Goal: Task Accomplishment & Management: Manage account settings

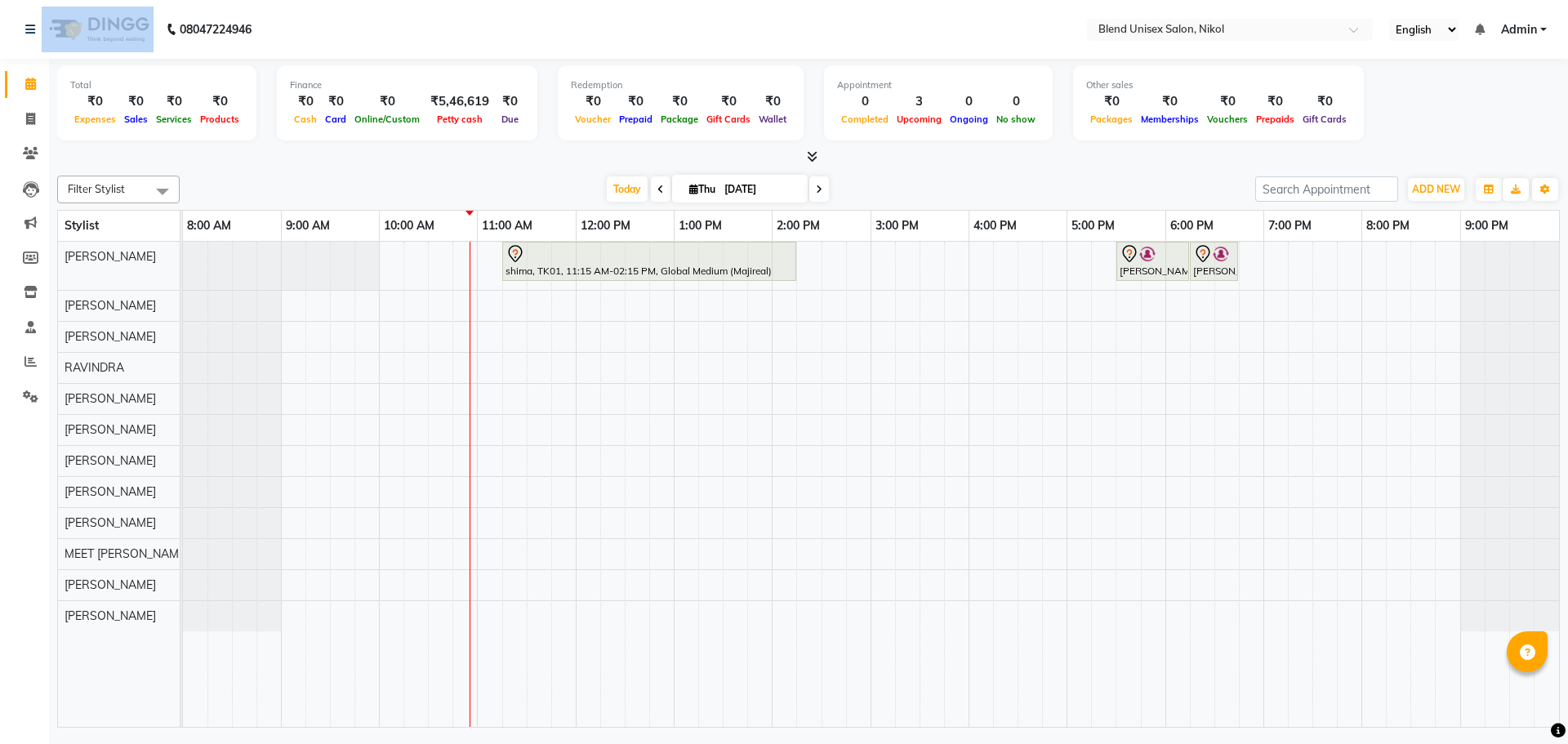
click at [218, 18] on nav "08047224946 Select Location × Blend Unisex Salon, Nikol English ENGLISH Español…" at bounding box center [784, 29] width 1568 height 59
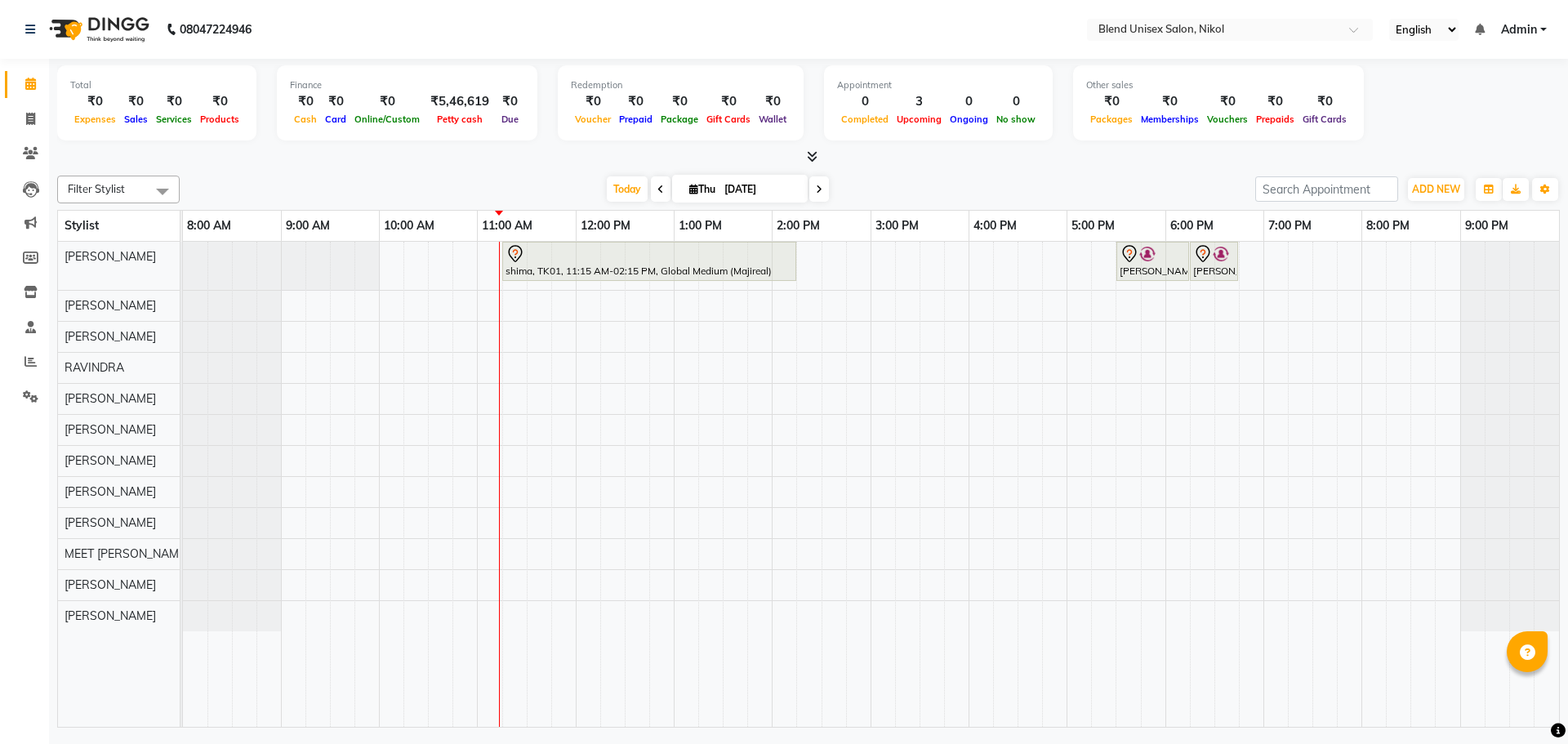
click at [755, 27] on nav "08047224946 Select Location × Blend Unisex Salon, Nikol English ENGLISH Español…" at bounding box center [784, 29] width 1568 height 59
click at [27, 361] on icon at bounding box center [30, 361] width 12 height 12
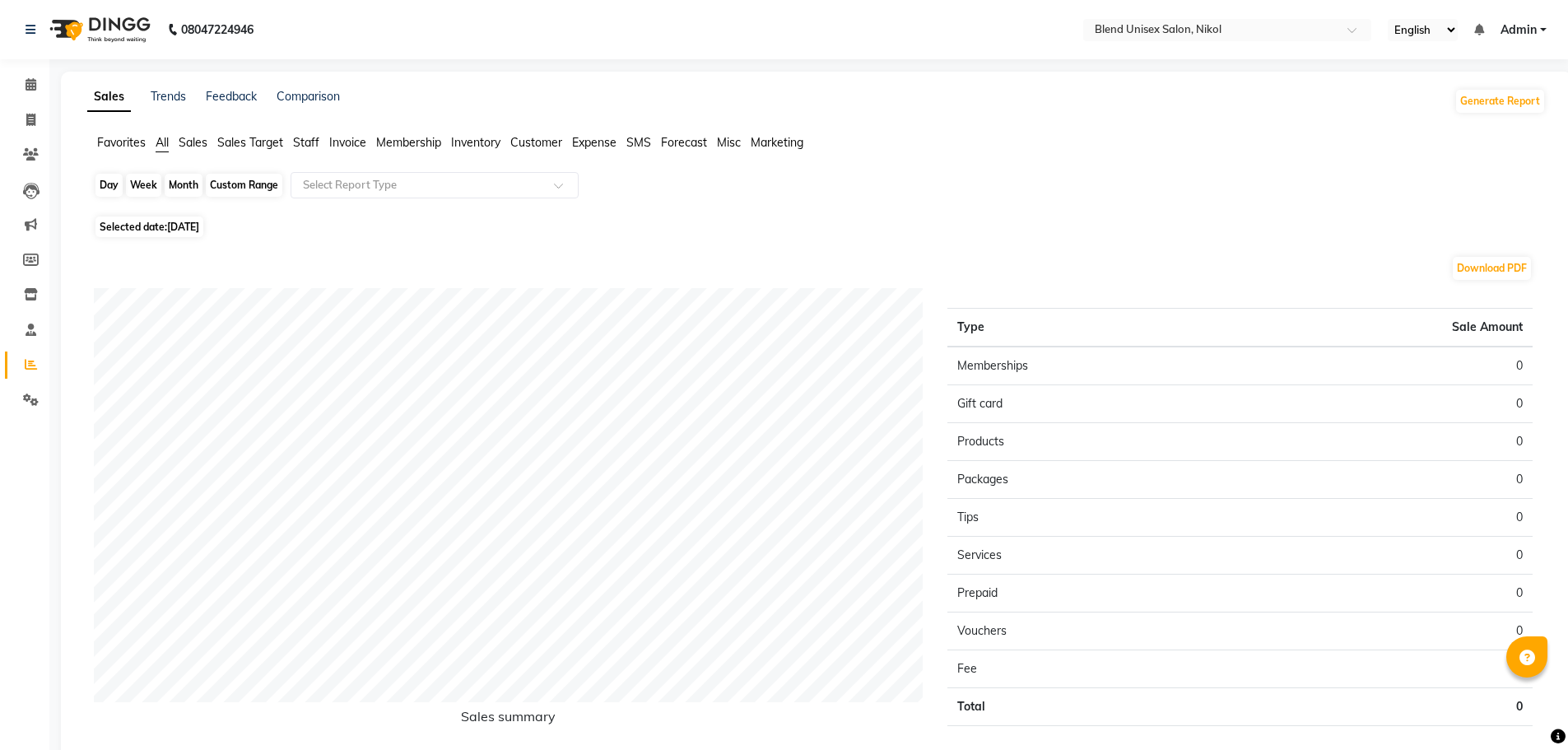
click at [112, 184] on div "Day" at bounding box center [109, 185] width 27 height 23
select select "9"
select select "2025"
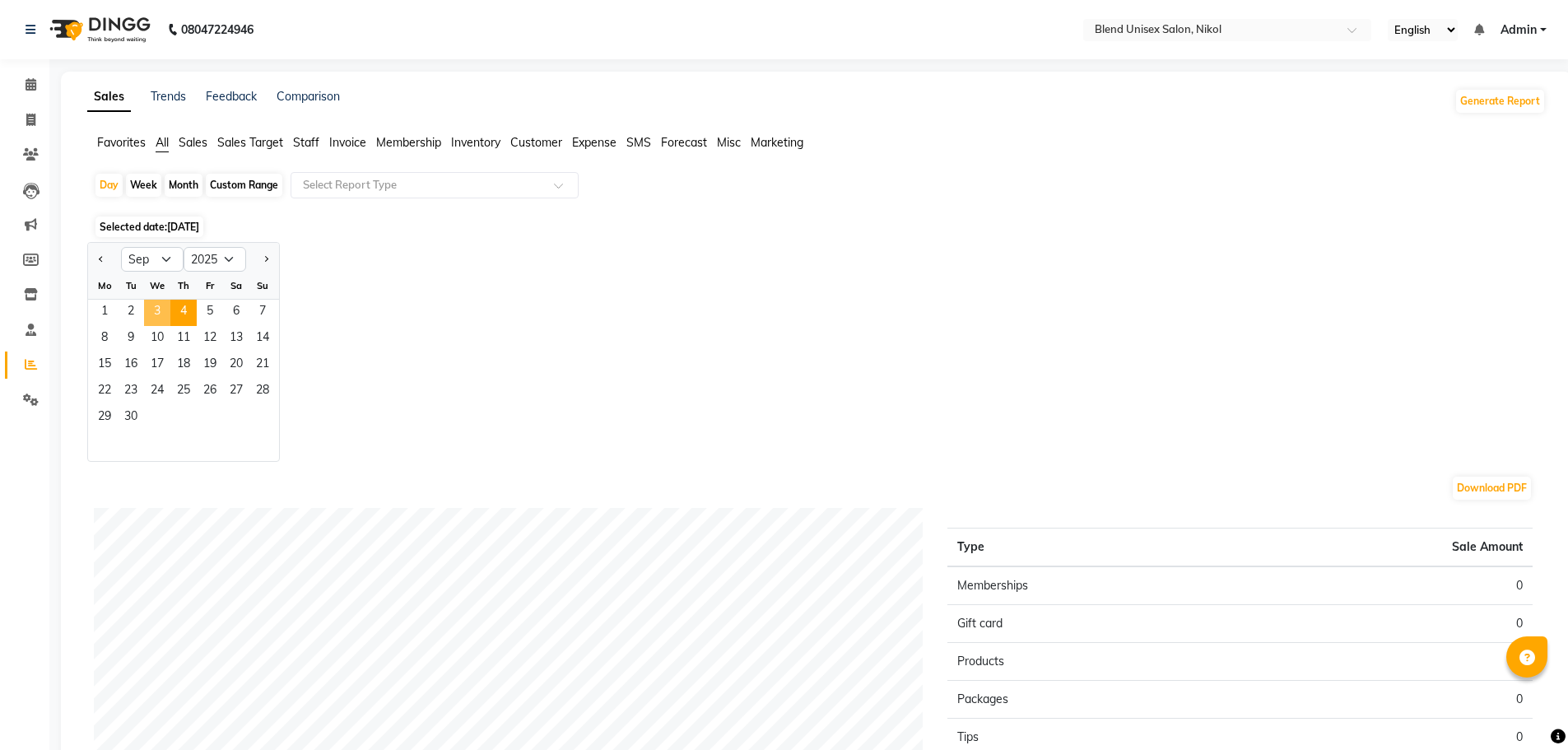
click at [162, 306] on span "3" at bounding box center [157, 313] width 27 height 27
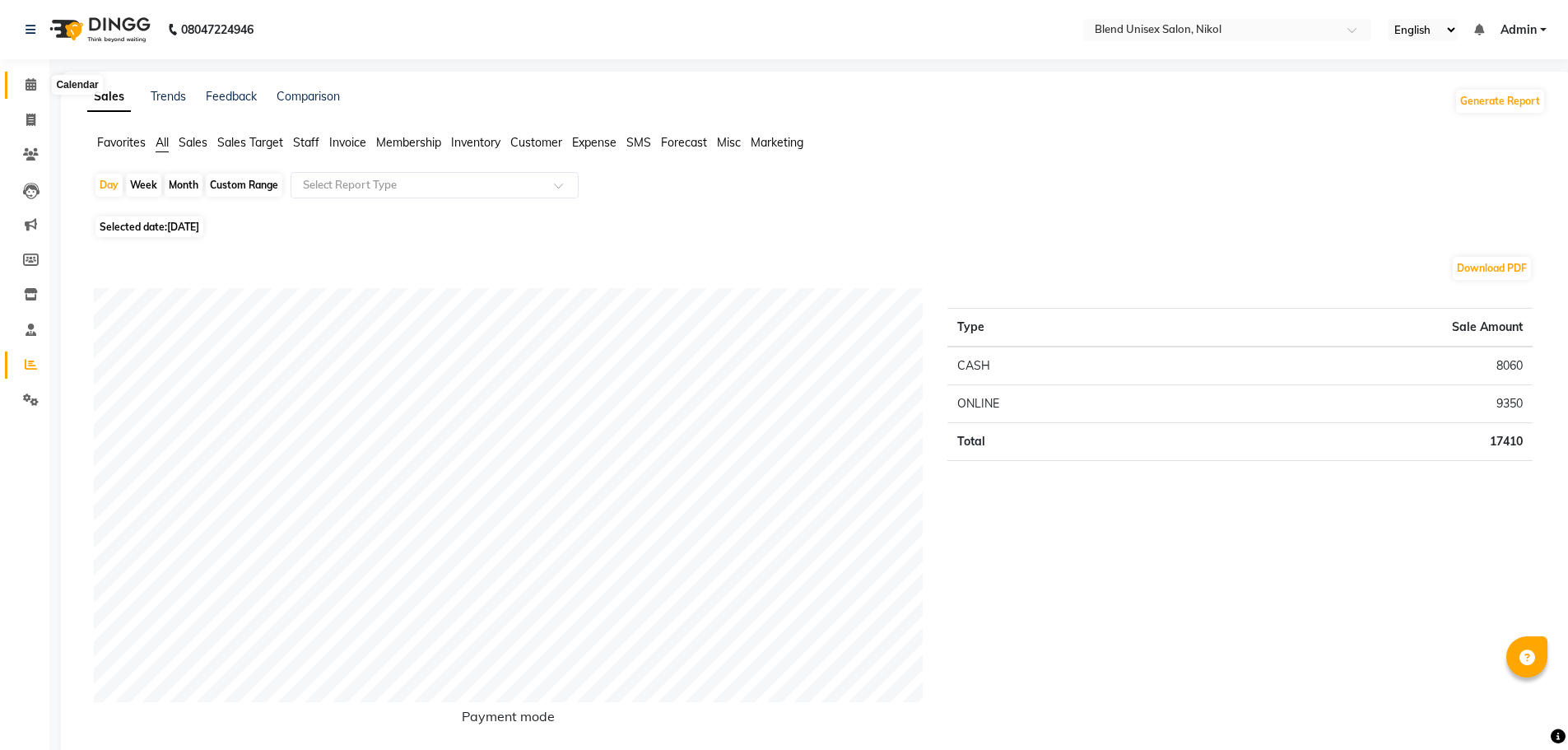
click at [27, 85] on icon at bounding box center [31, 84] width 11 height 12
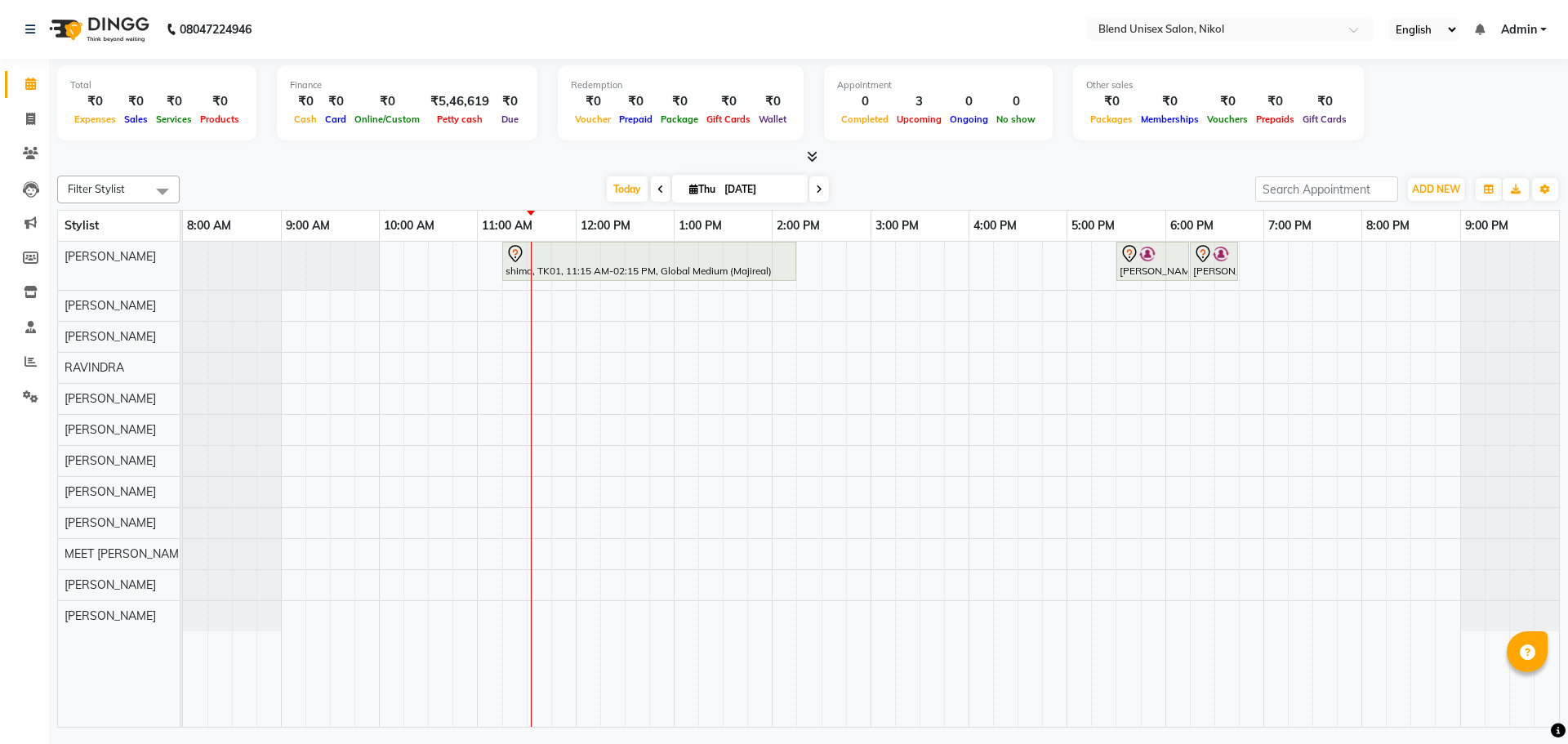
click at [900, 178] on div "[DATE] [DATE]" at bounding box center [717, 189] width 1059 height 25
click at [825, 184] on span at bounding box center [819, 189] width 19 height 26
type input "[DATE]"
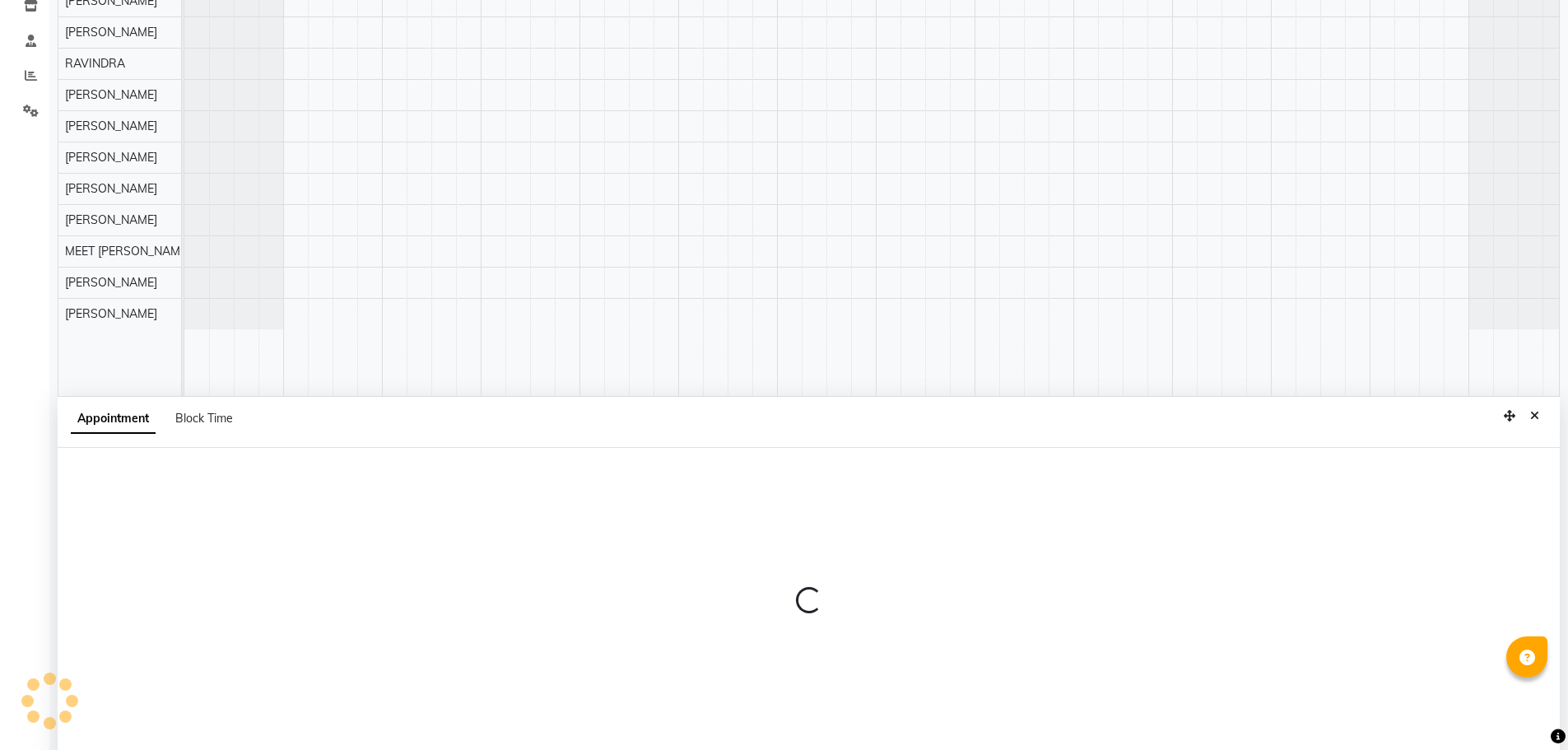
scroll to position [311, 0]
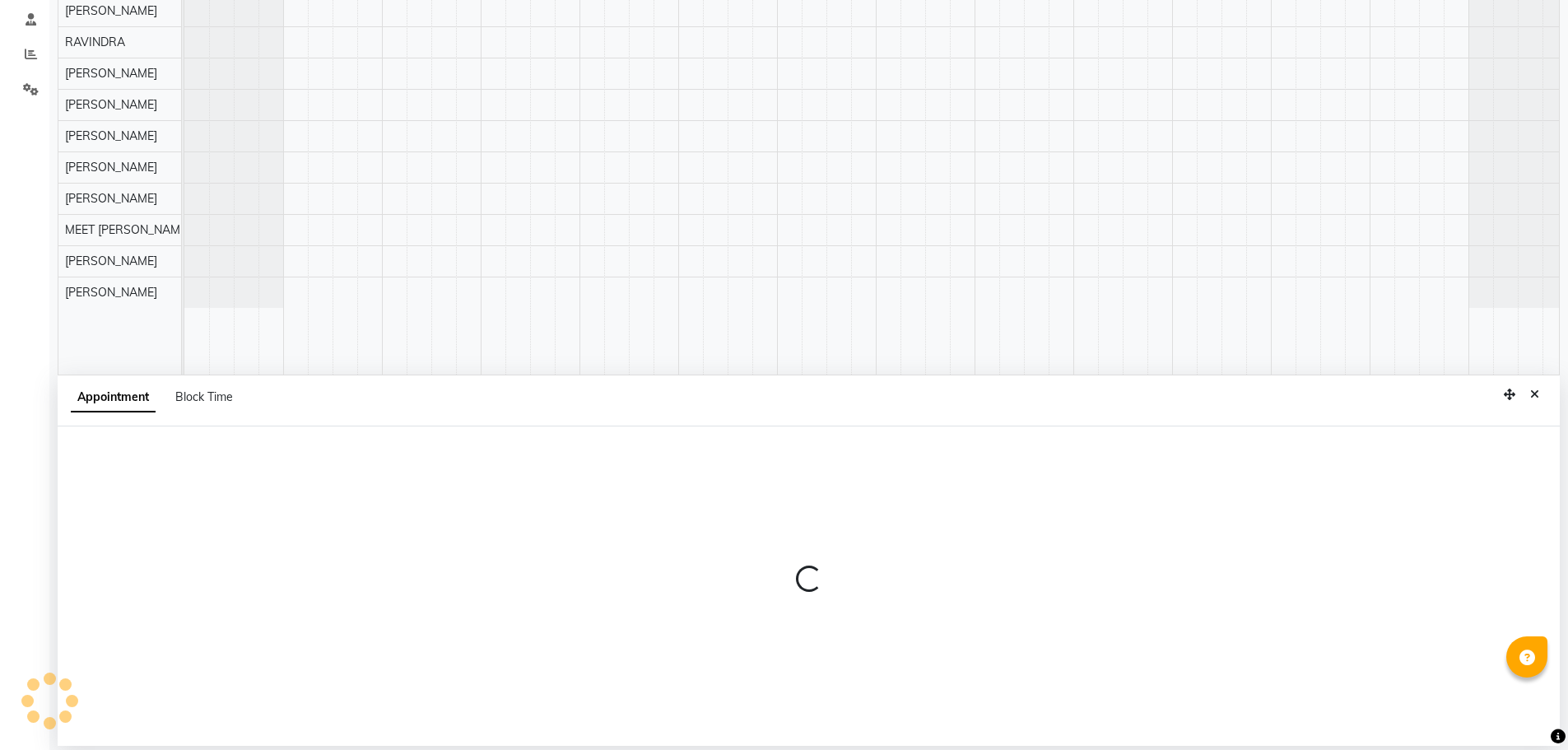
select select "45624"
select select "tentative"
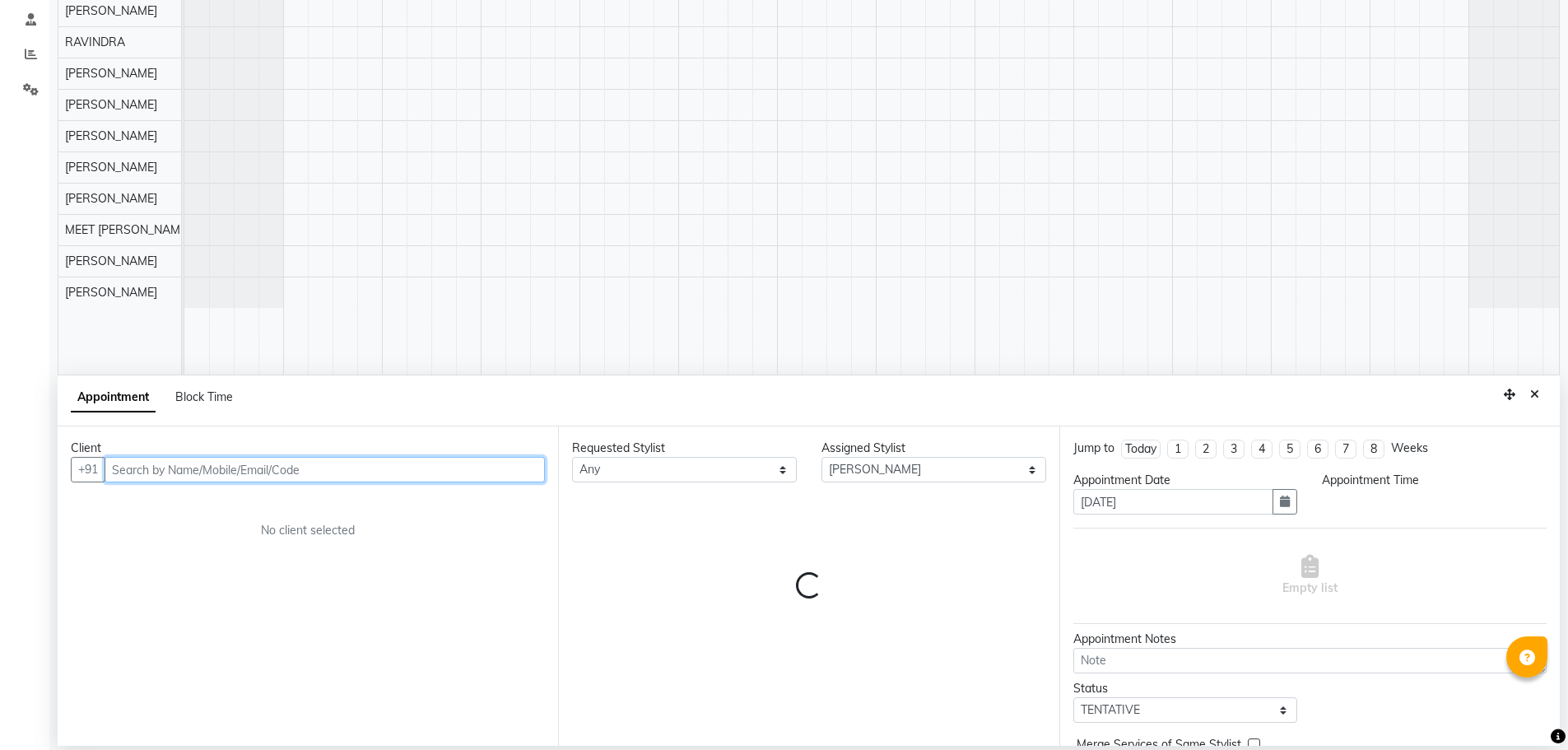
select select "660"
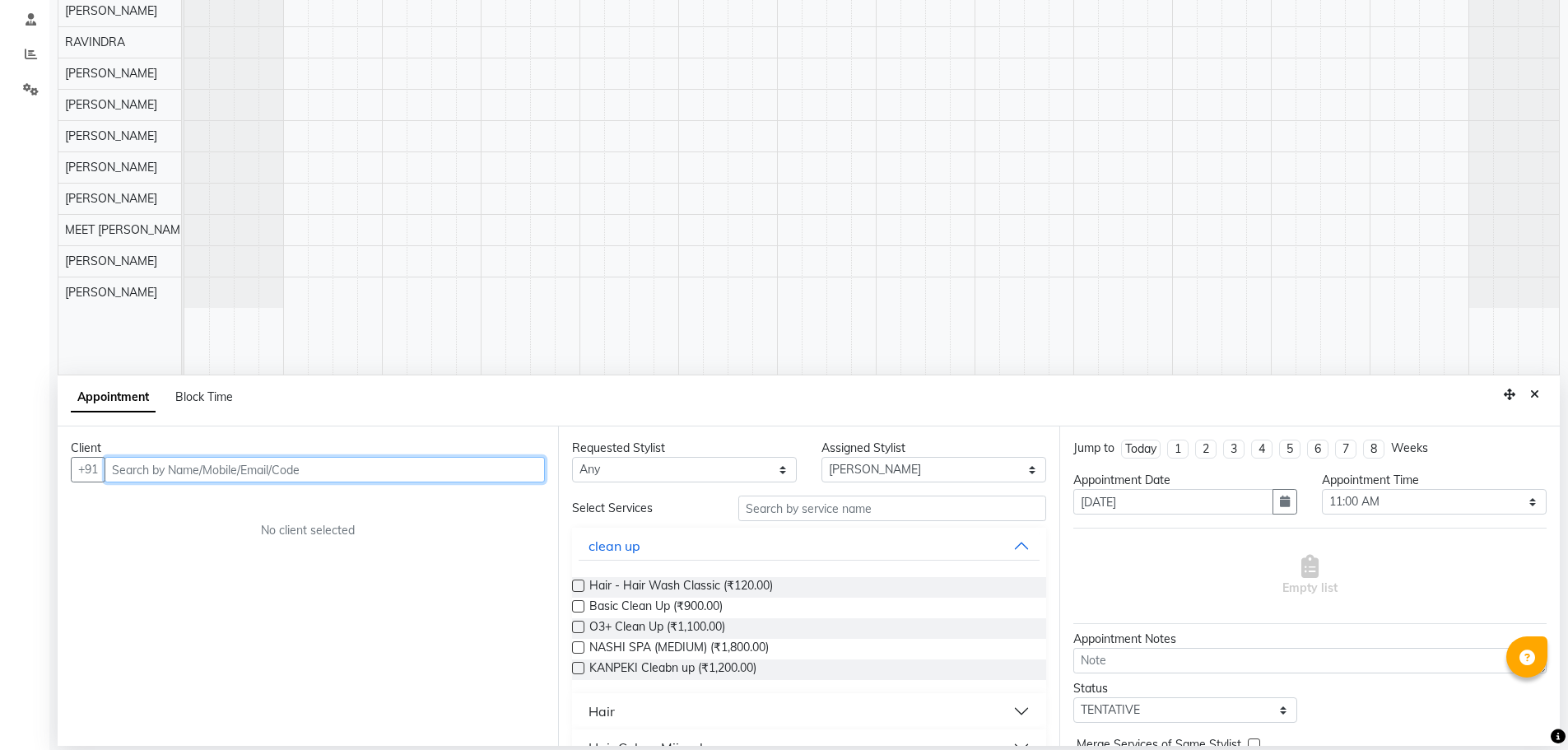
click at [418, 466] on input "text" at bounding box center [325, 470] width 441 height 26
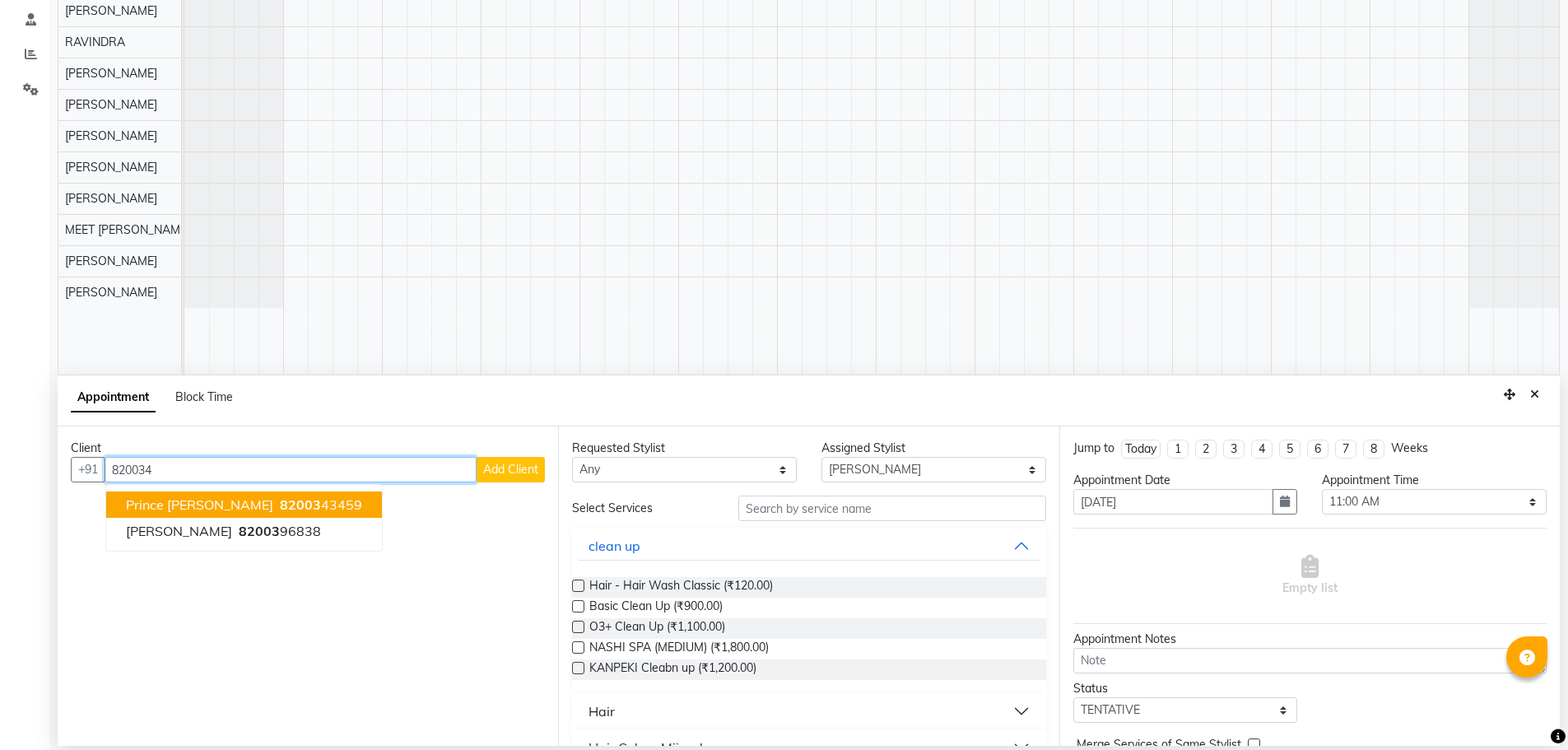
scroll to position [0, 0]
click at [244, 505] on span "prince [PERSON_NAME]" at bounding box center [200, 505] width 148 height 17
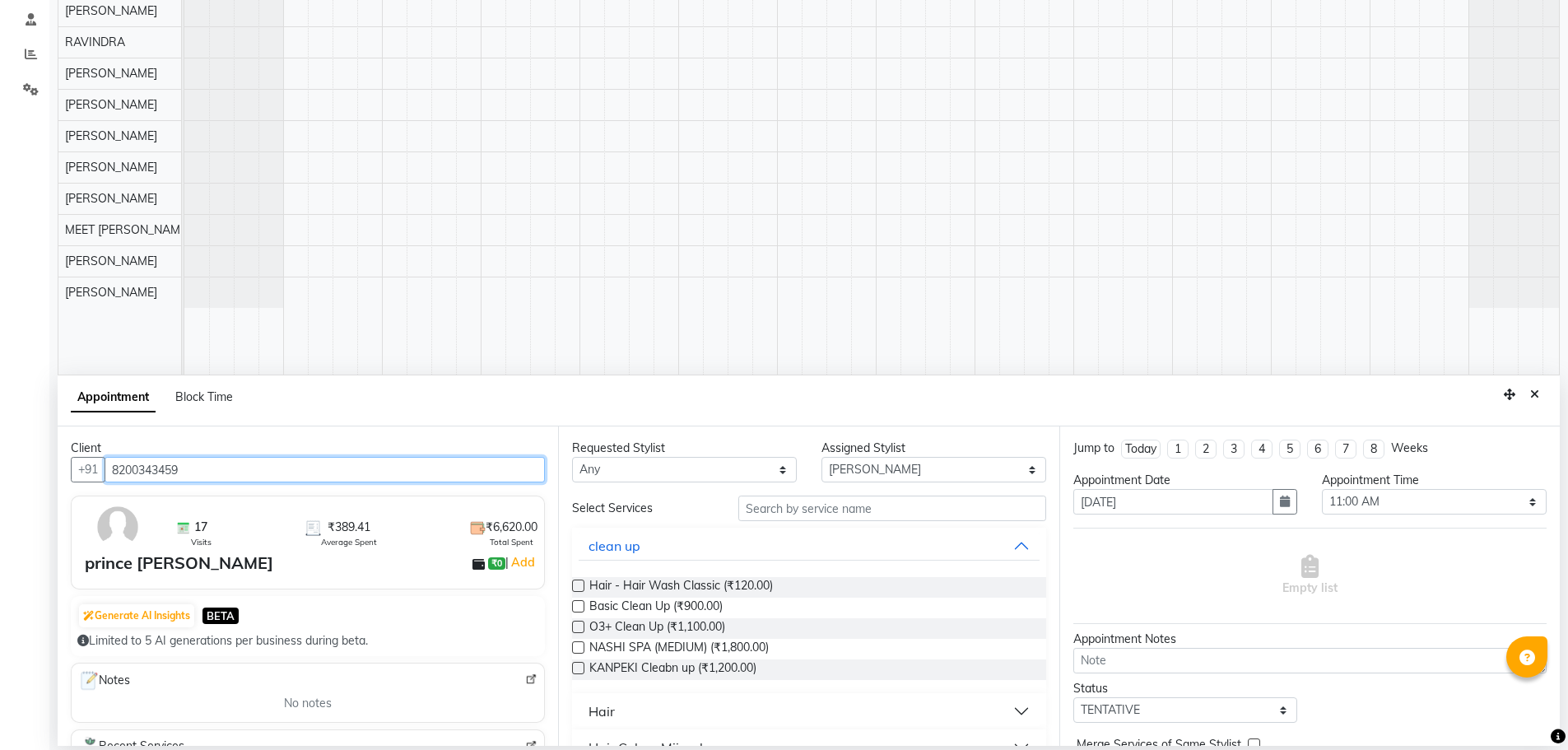
type input "8200343459"
click at [695, 473] on select "Any AJAY NAI [PERSON_NAME] [PERSON_NAME] [PERSON_NAME] MEET [PERSON_NAME] [PERS…" at bounding box center [684, 470] width 225 height 26
select select "45624"
click at [572, 457] on select "Any AJAY NAI [PERSON_NAME] [PERSON_NAME] [PERSON_NAME] MEET [PERSON_NAME] [PERS…" at bounding box center [684, 470] width 225 height 26
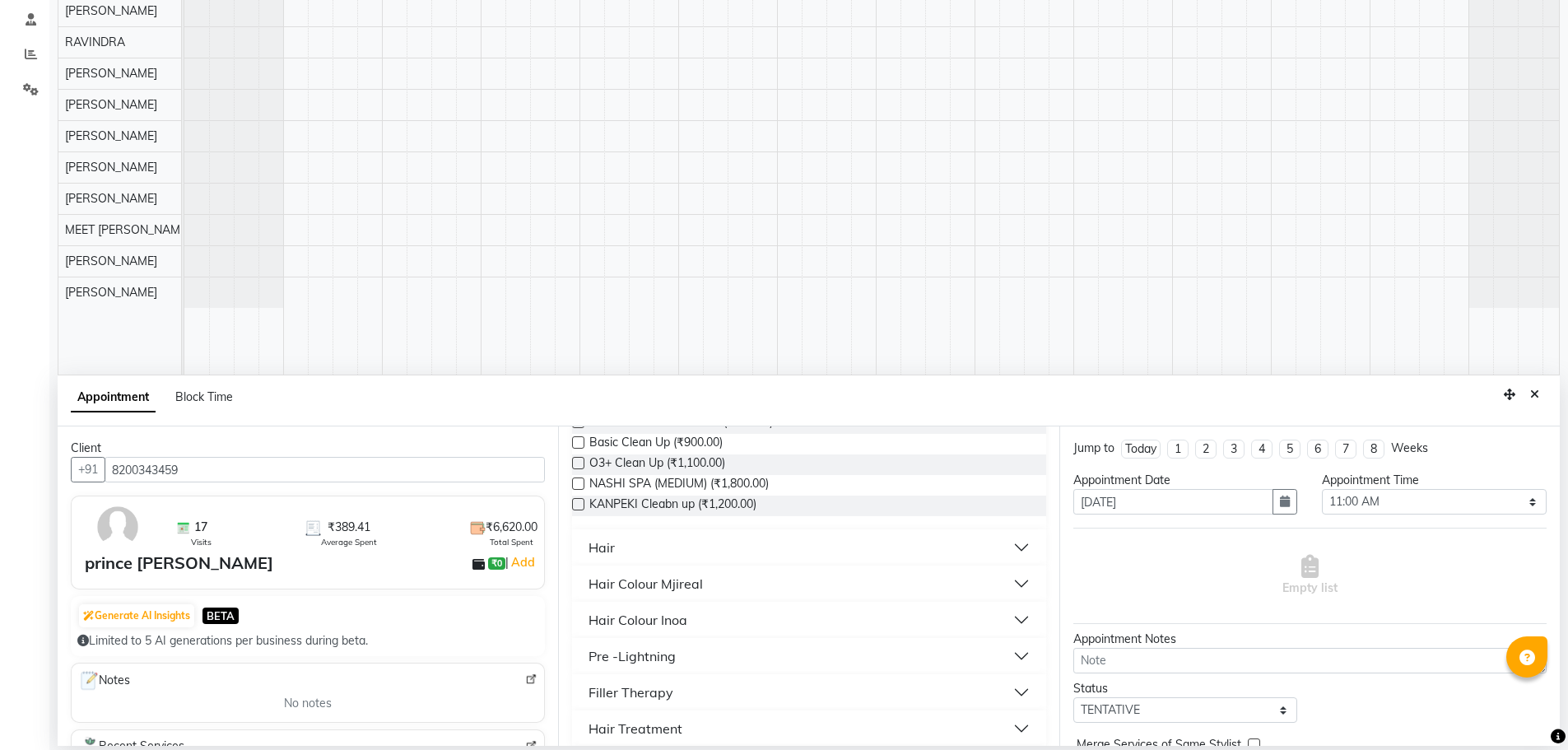
scroll to position [165, 0]
click at [636, 551] on button "Hair" at bounding box center [809, 547] width 460 height 30
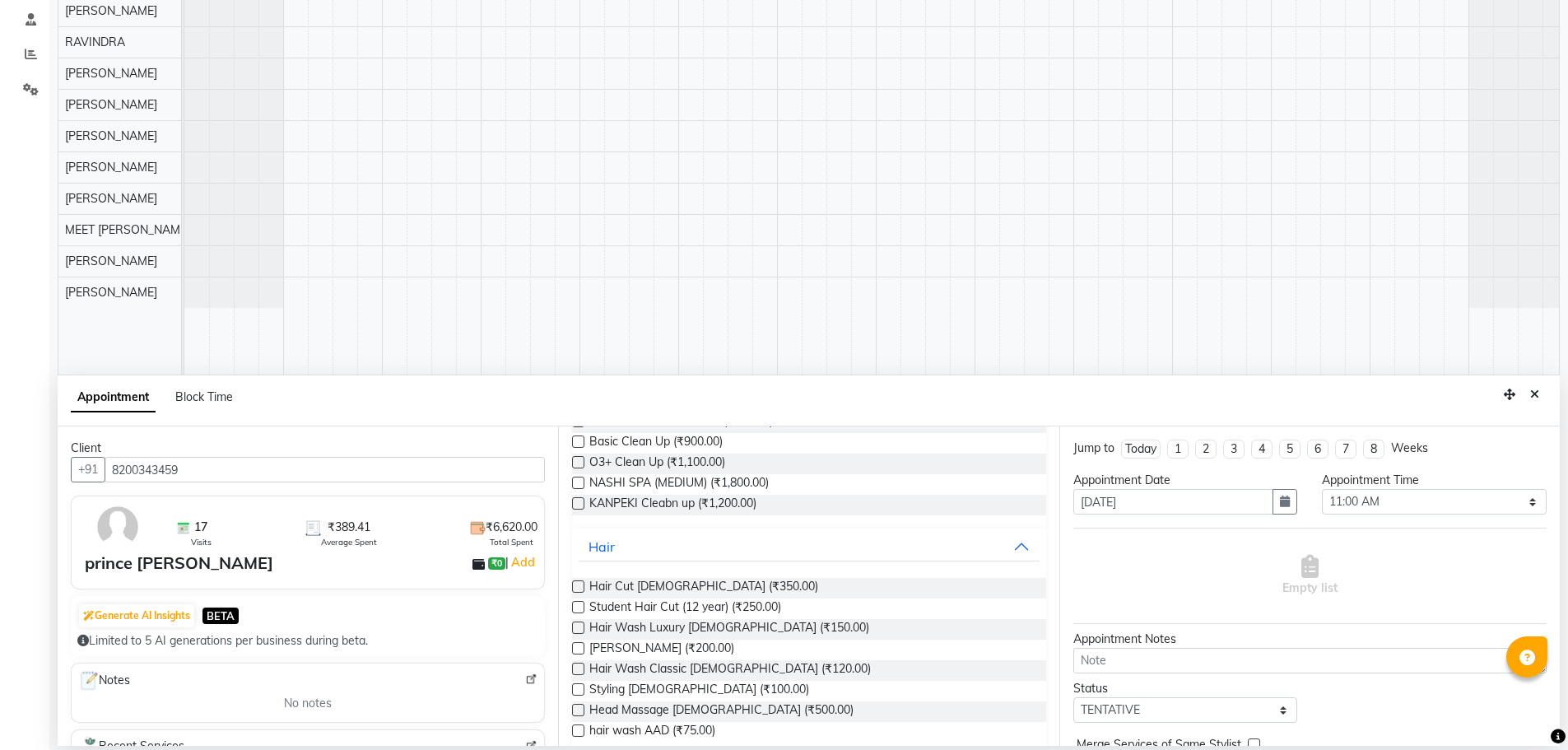
click at [576, 589] on label at bounding box center [577, 586] width 12 height 12
click at [576, 589] on input "checkbox" at bounding box center [577, 589] width 11 height 11
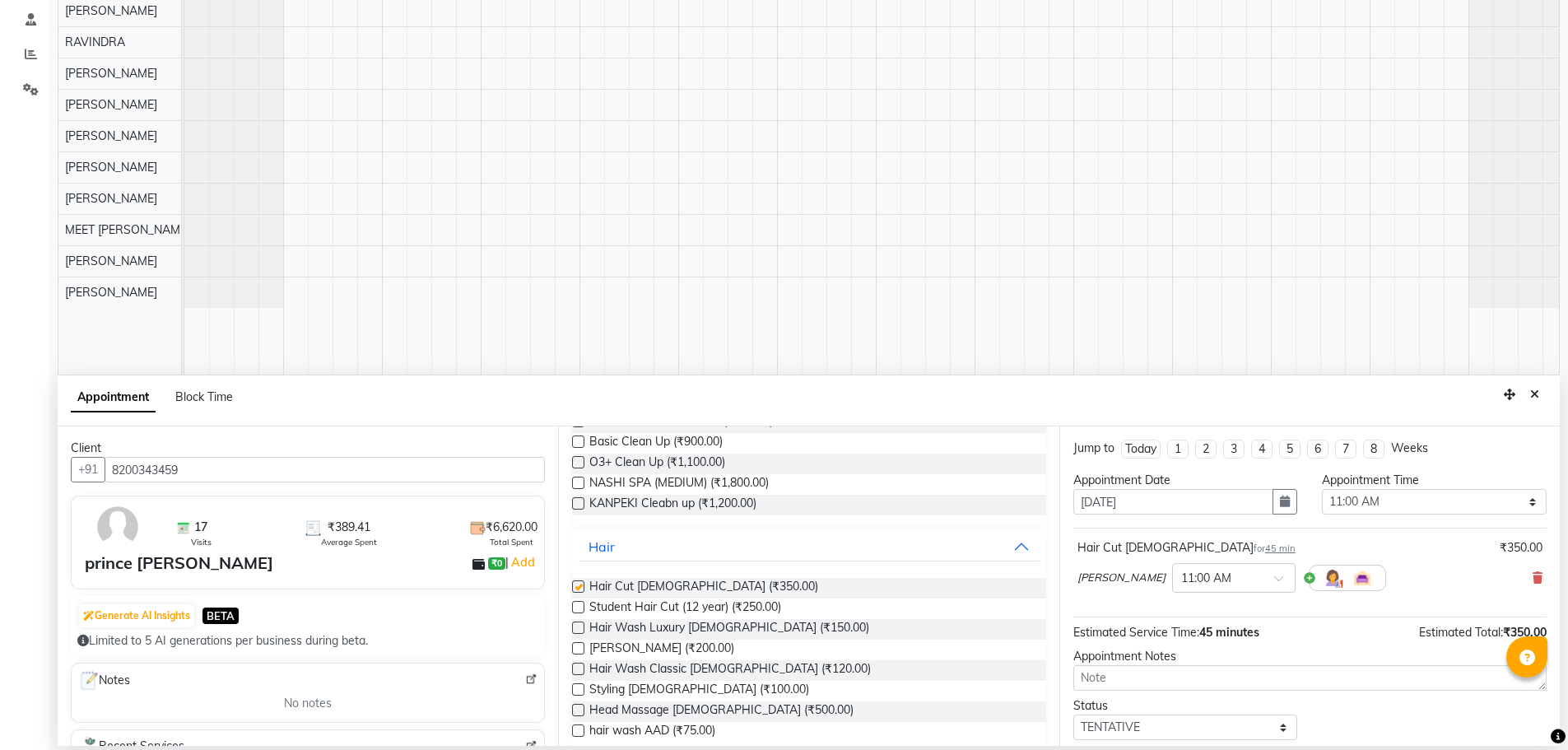
checkbox input "false"
click at [578, 649] on label at bounding box center [577, 648] width 12 height 12
click at [578, 649] on input "checkbox" at bounding box center [577, 650] width 11 height 11
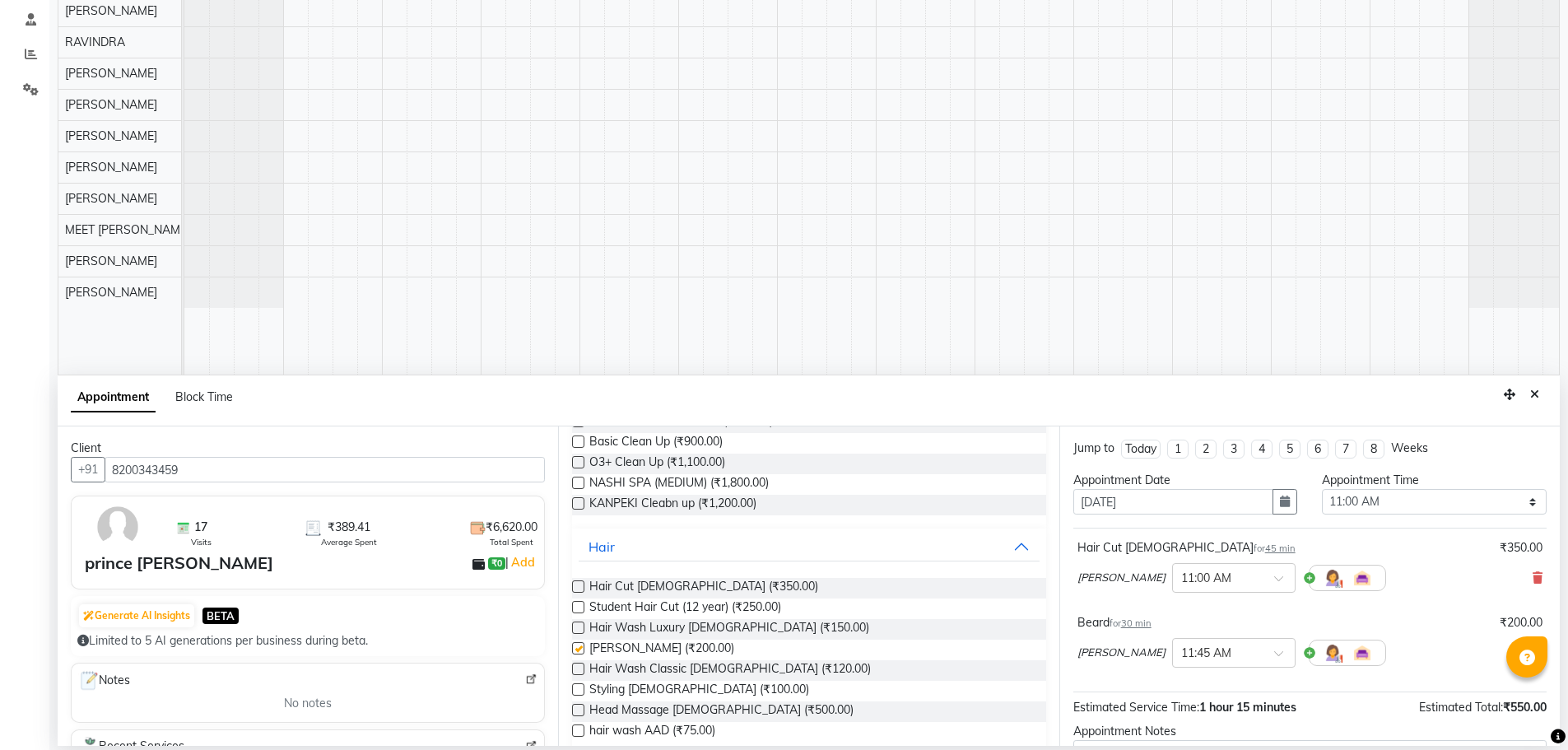
checkbox input "false"
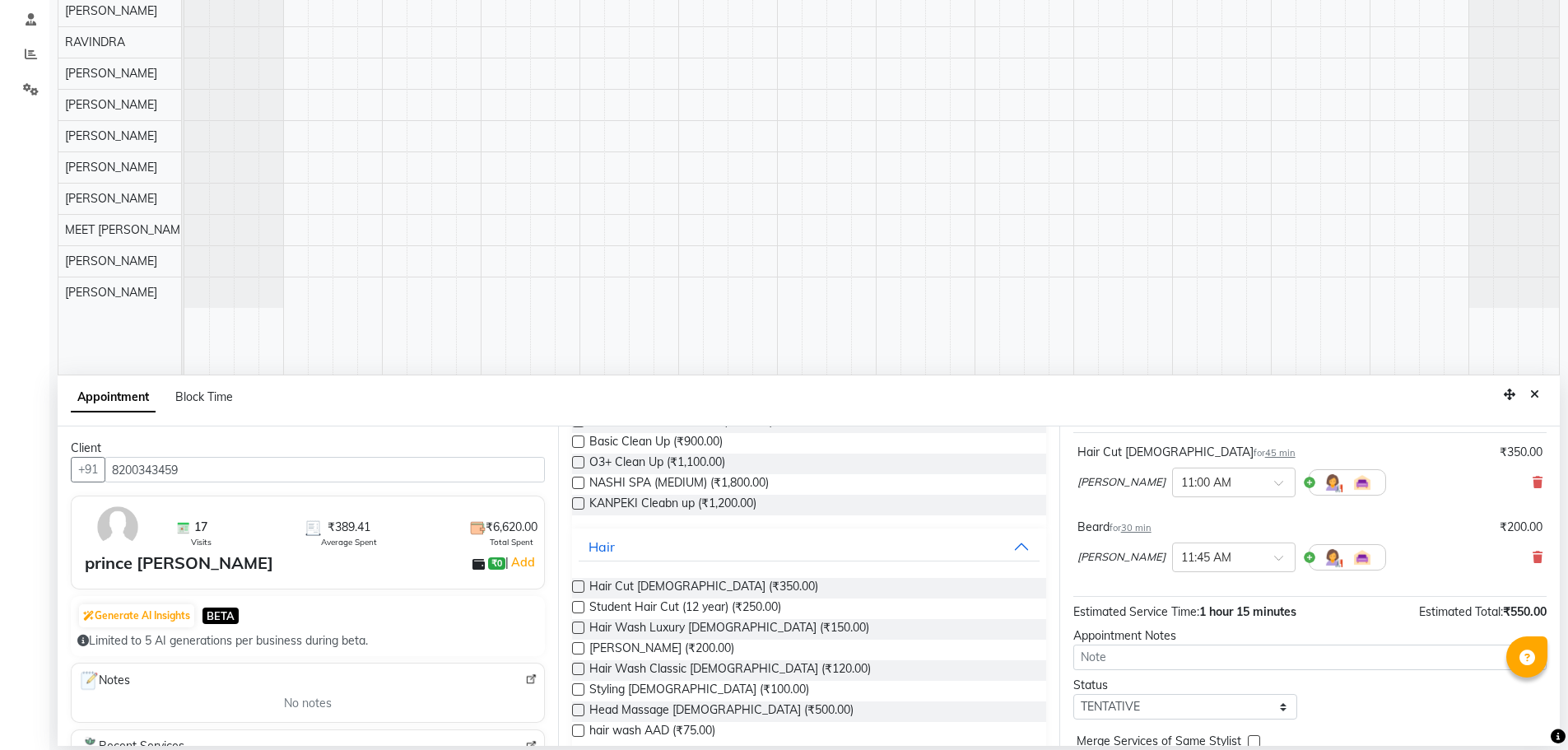
scroll to position [173, 0]
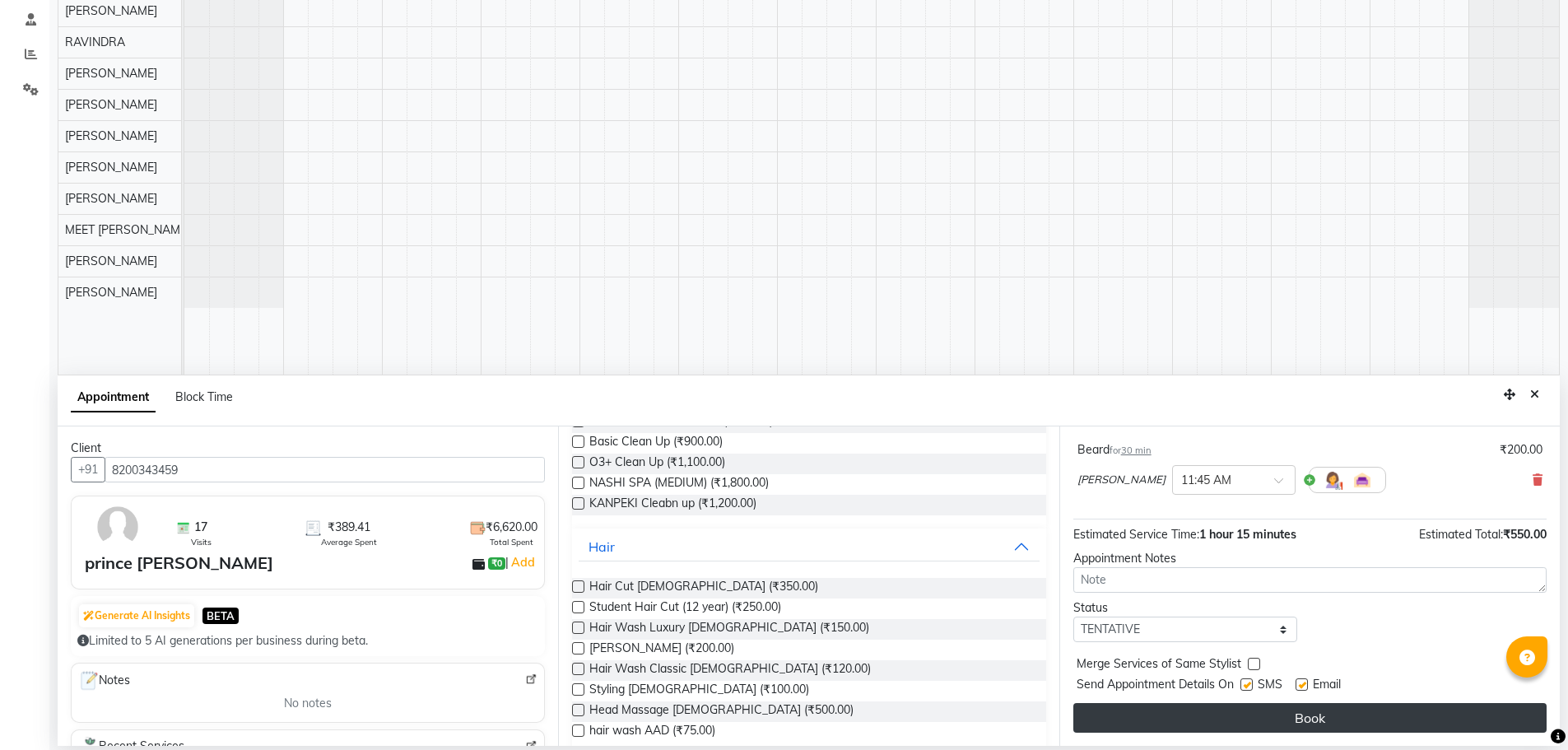
click at [1118, 727] on button "Book" at bounding box center [1310, 718] width 473 height 30
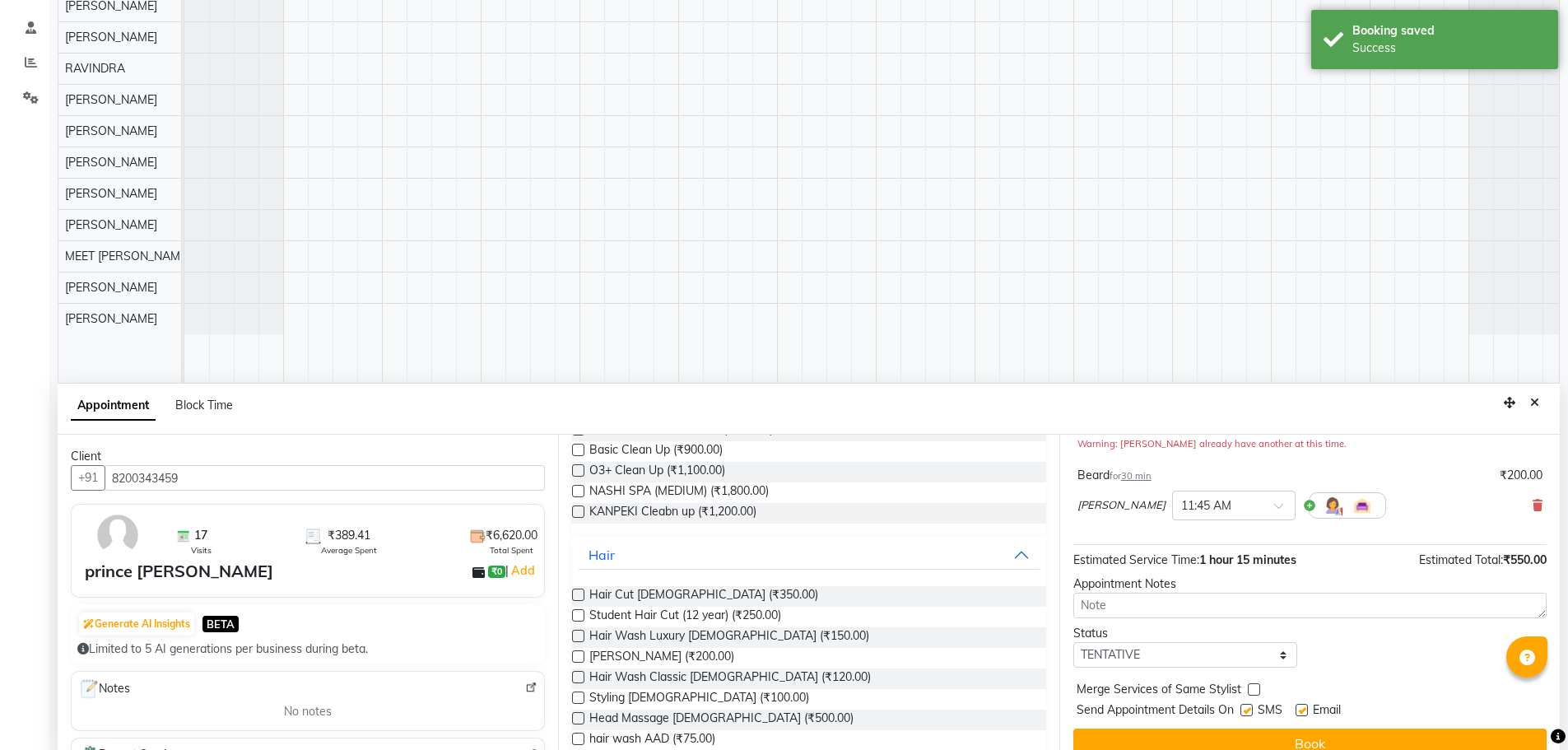
scroll to position [311, 0]
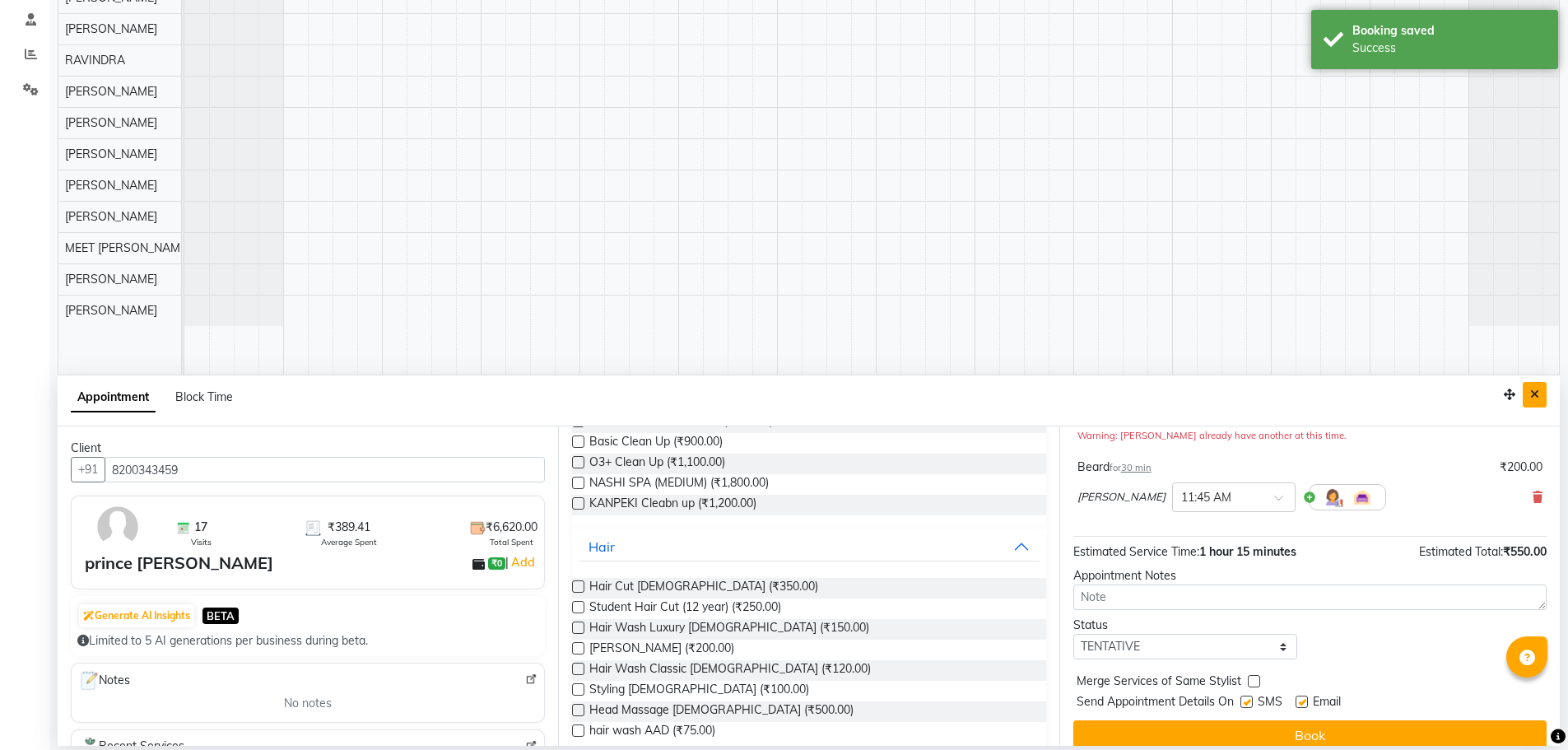
click at [1539, 400] on button "Close" at bounding box center [1535, 395] width 24 height 26
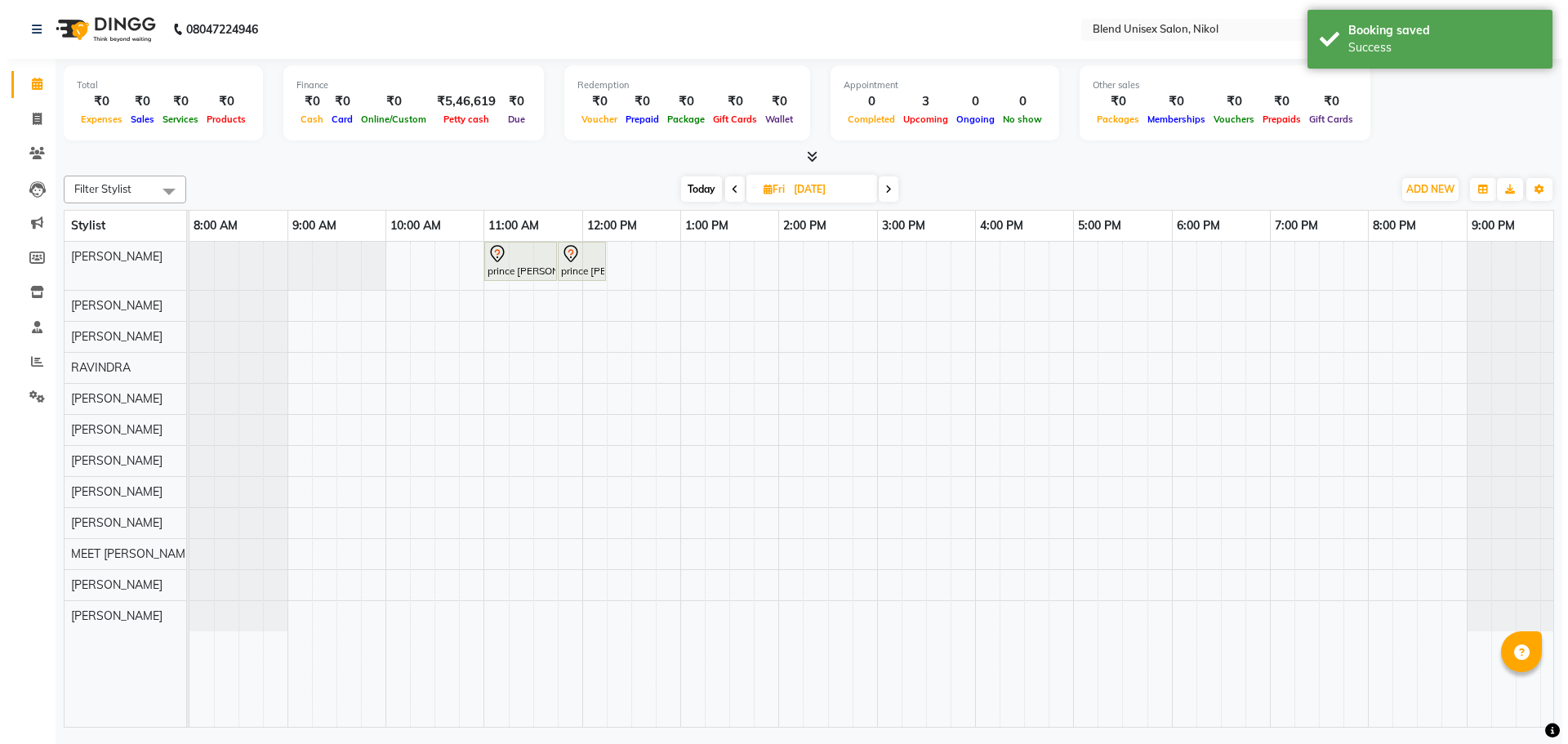
scroll to position [0, 0]
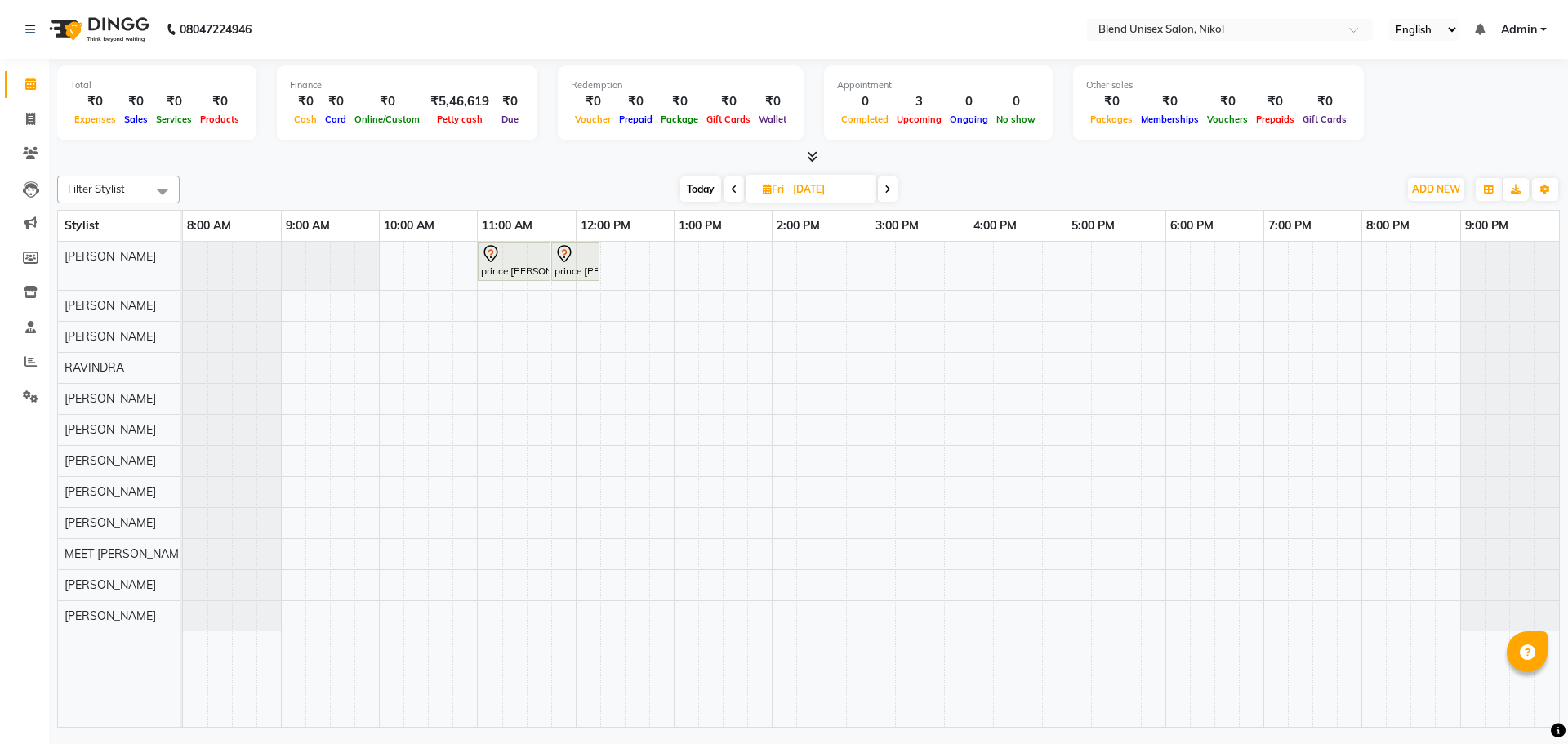
click at [710, 191] on span "Today" at bounding box center [701, 189] width 41 height 26
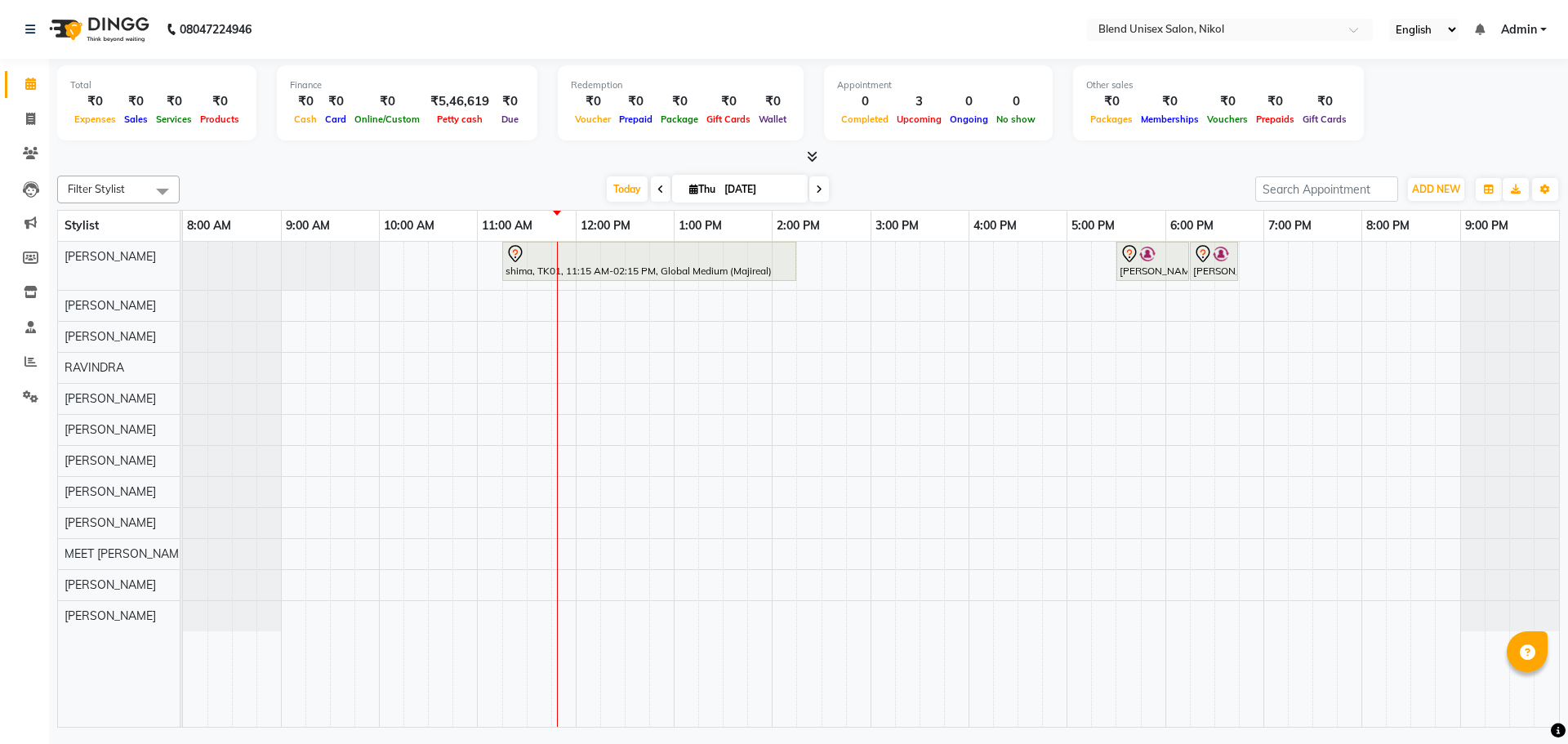
click at [818, 190] on icon at bounding box center [819, 189] width 6 height 10
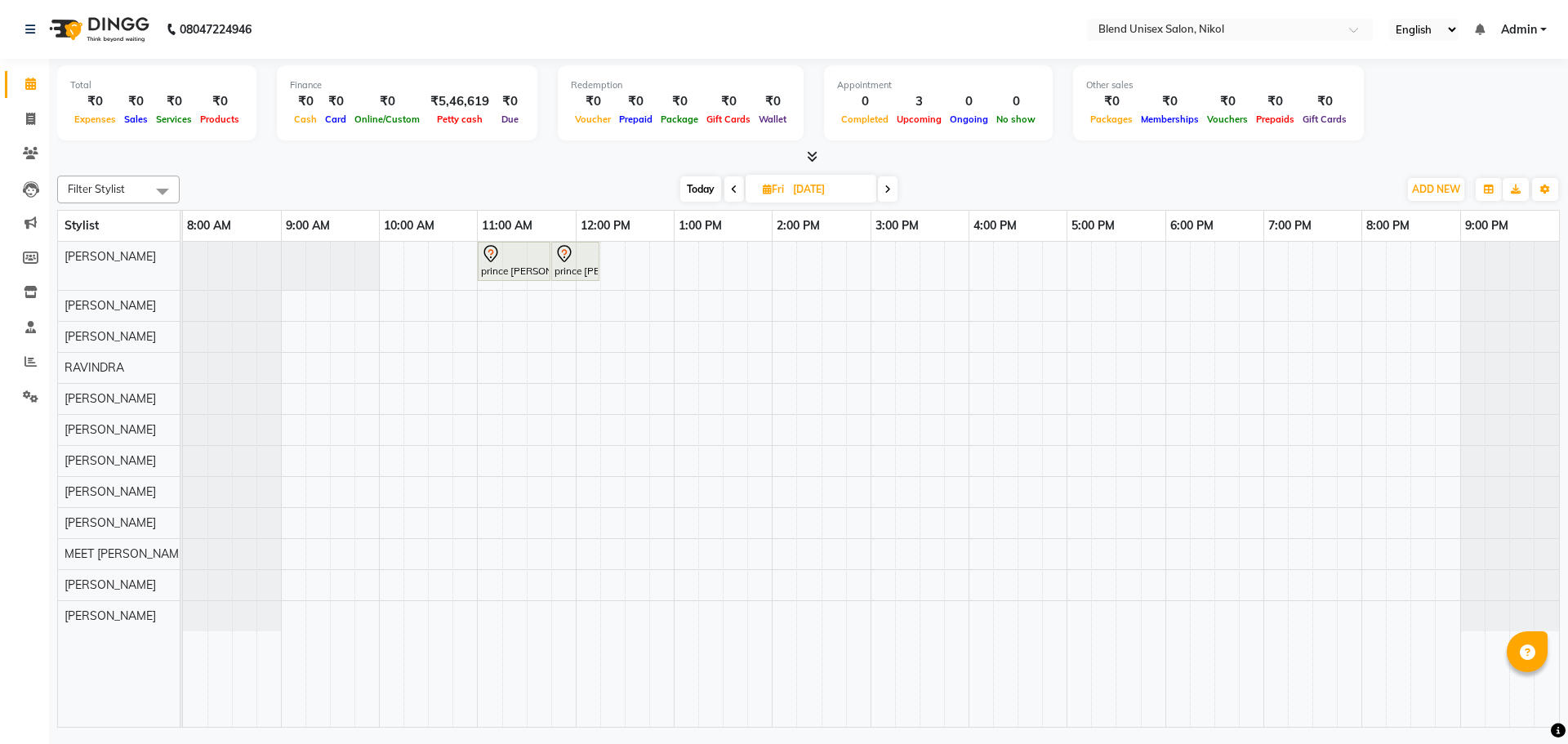
click at [696, 187] on span "Today" at bounding box center [701, 189] width 41 height 26
type input "[DATE]"
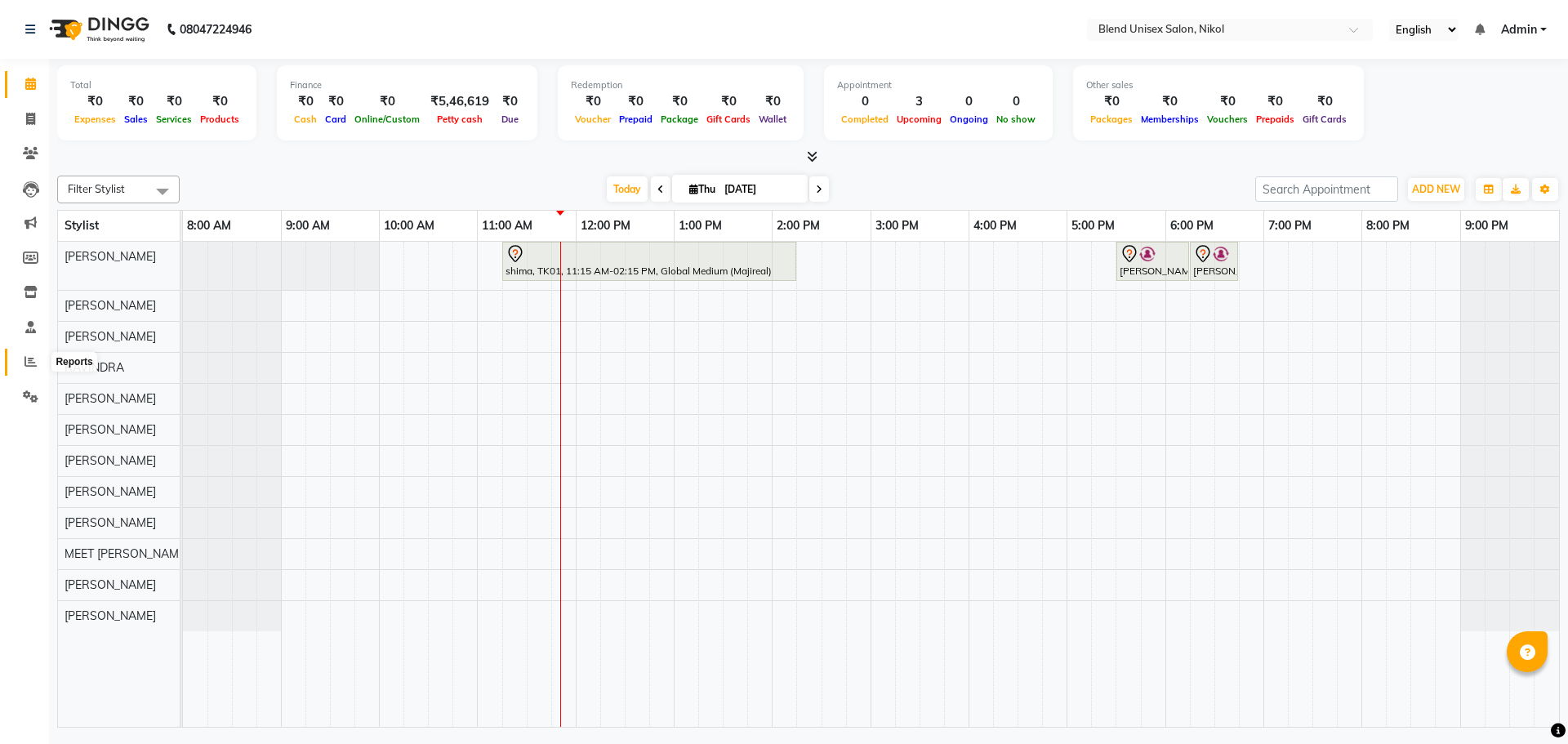
click at [27, 361] on icon at bounding box center [30, 361] width 12 height 12
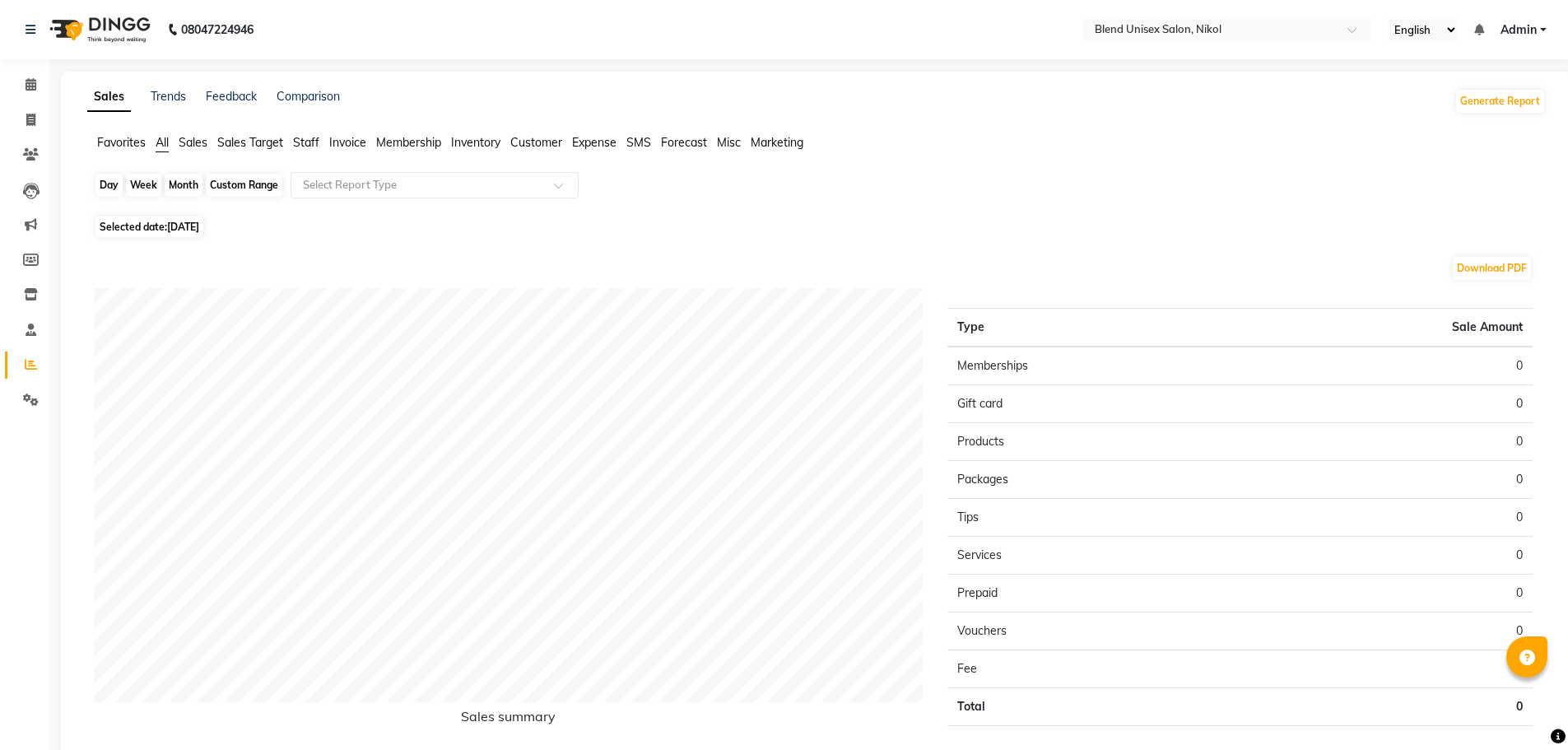
click at [101, 182] on div "Day" at bounding box center [109, 185] width 27 height 23
select select "9"
select select "2025"
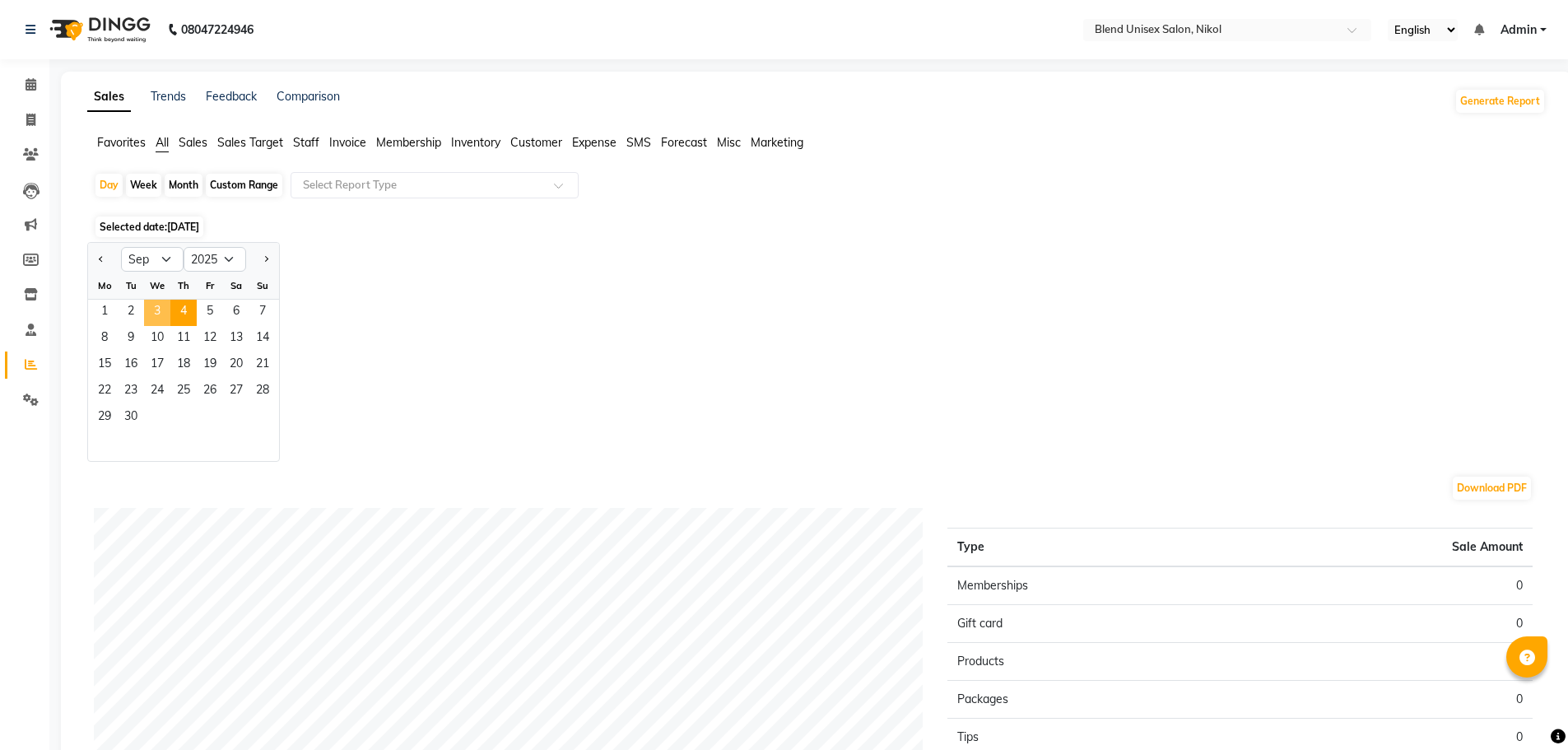
click at [157, 303] on span "3" at bounding box center [157, 313] width 27 height 27
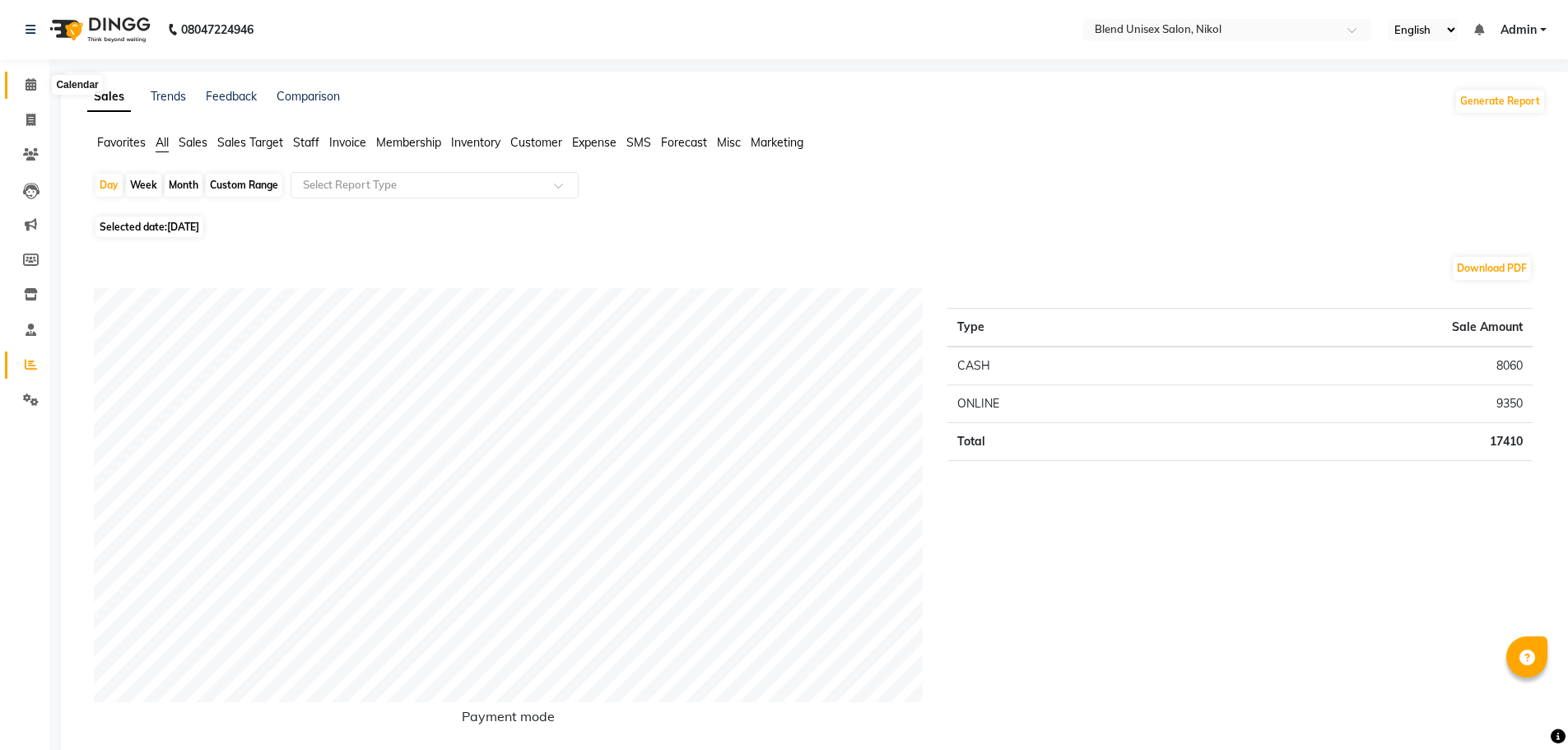
click at [34, 82] on icon at bounding box center [31, 84] width 11 height 12
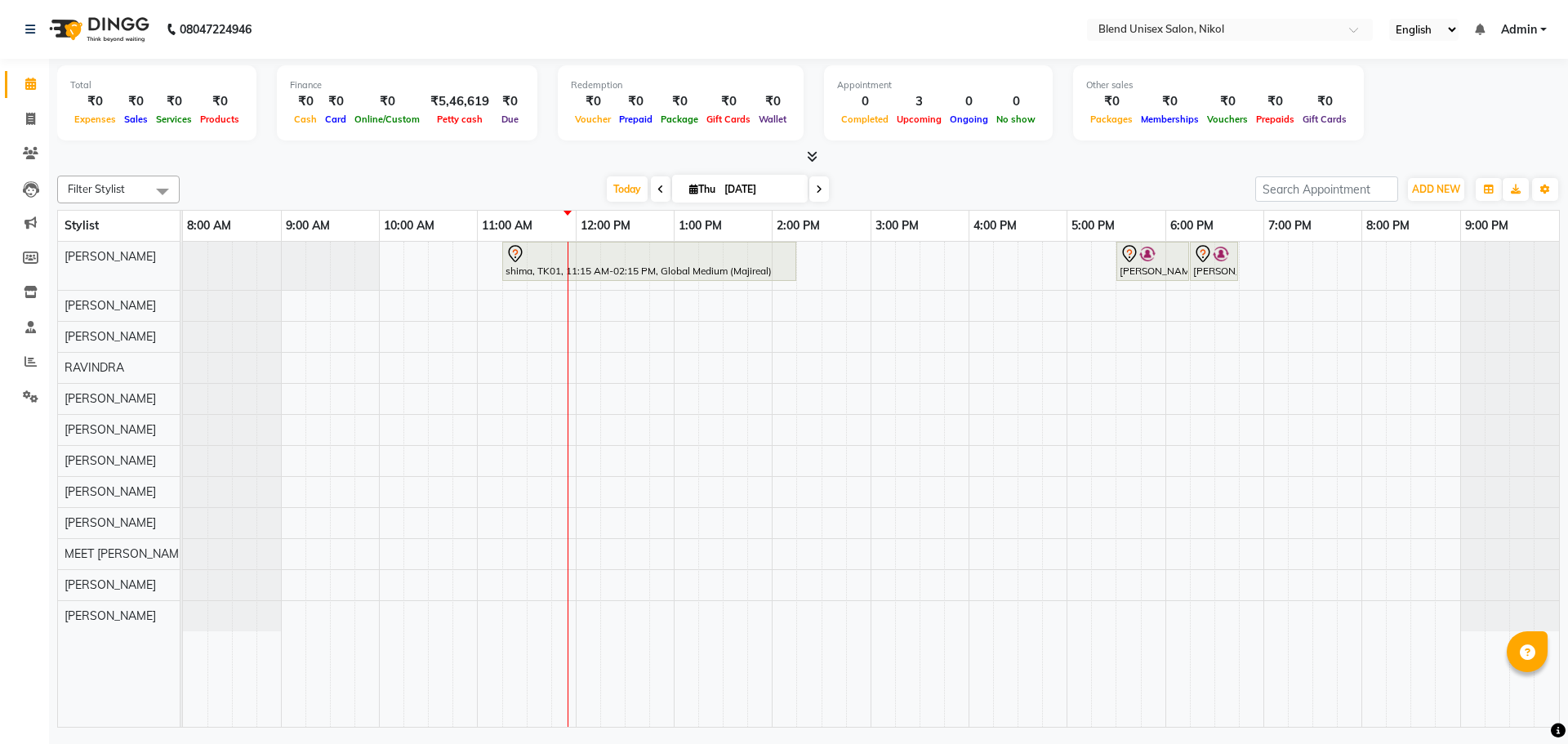
click at [658, 192] on icon at bounding box center [660, 189] width 6 height 10
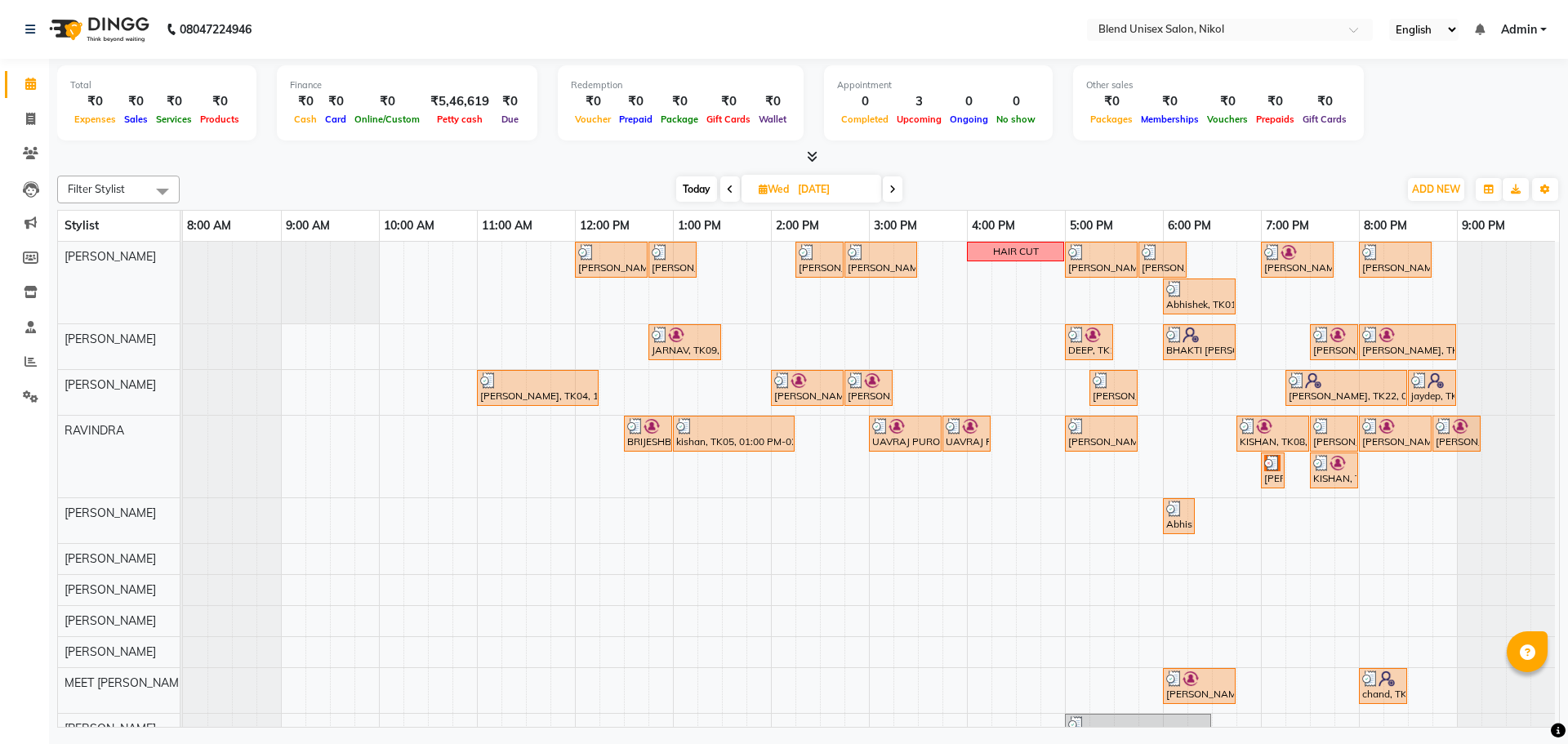
click at [731, 189] on icon at bounding box center [729, 189] width 6 height 10
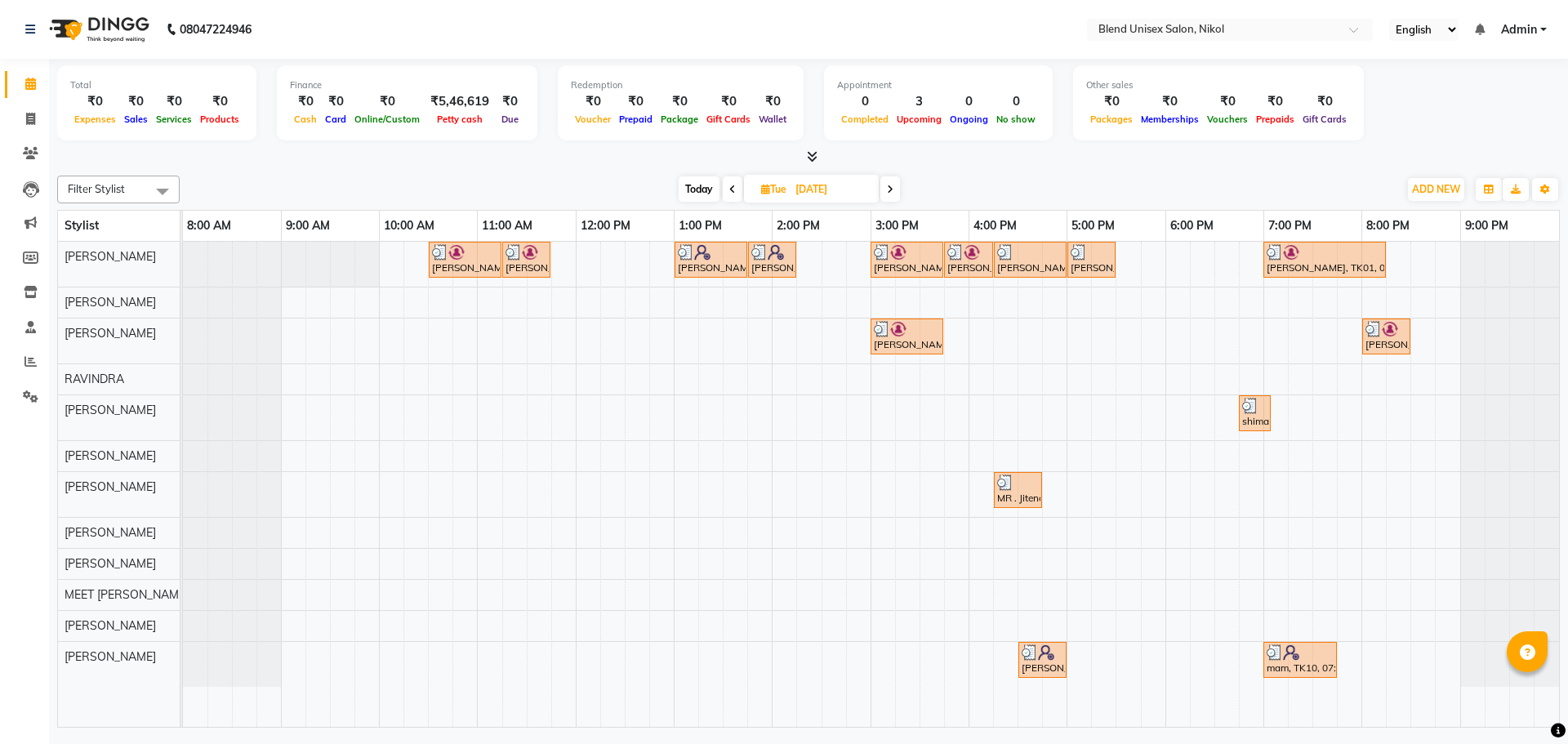
click at [733, 190] on icon at bounding box center [732, 189] width 6 height 10
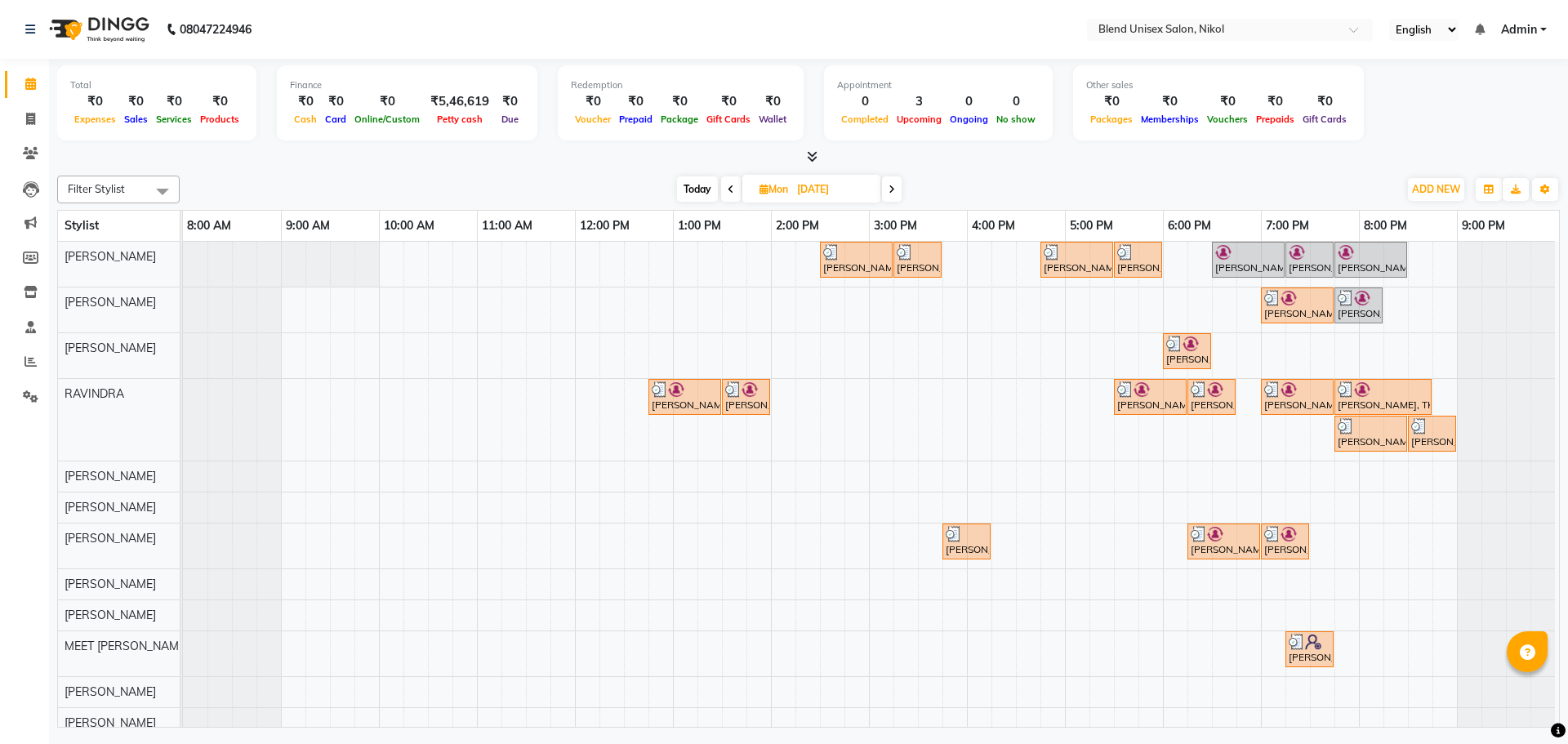
click at [1265, 167] on div "Total ₹0 Expenses ₹0 Sales ₹0 Services ₹0 Products Finance ₹0 Cash ₹0 Card ₹0 O…" at bounding box center [809, 395] width 1519 height 674
click at [544, 181] on div "[DATE] [DATE]" at bounding box center [789, 189] width 1202 height 25
click at [705, 187] on span "Today" at bounding box center [697, 189] width 41 height 26
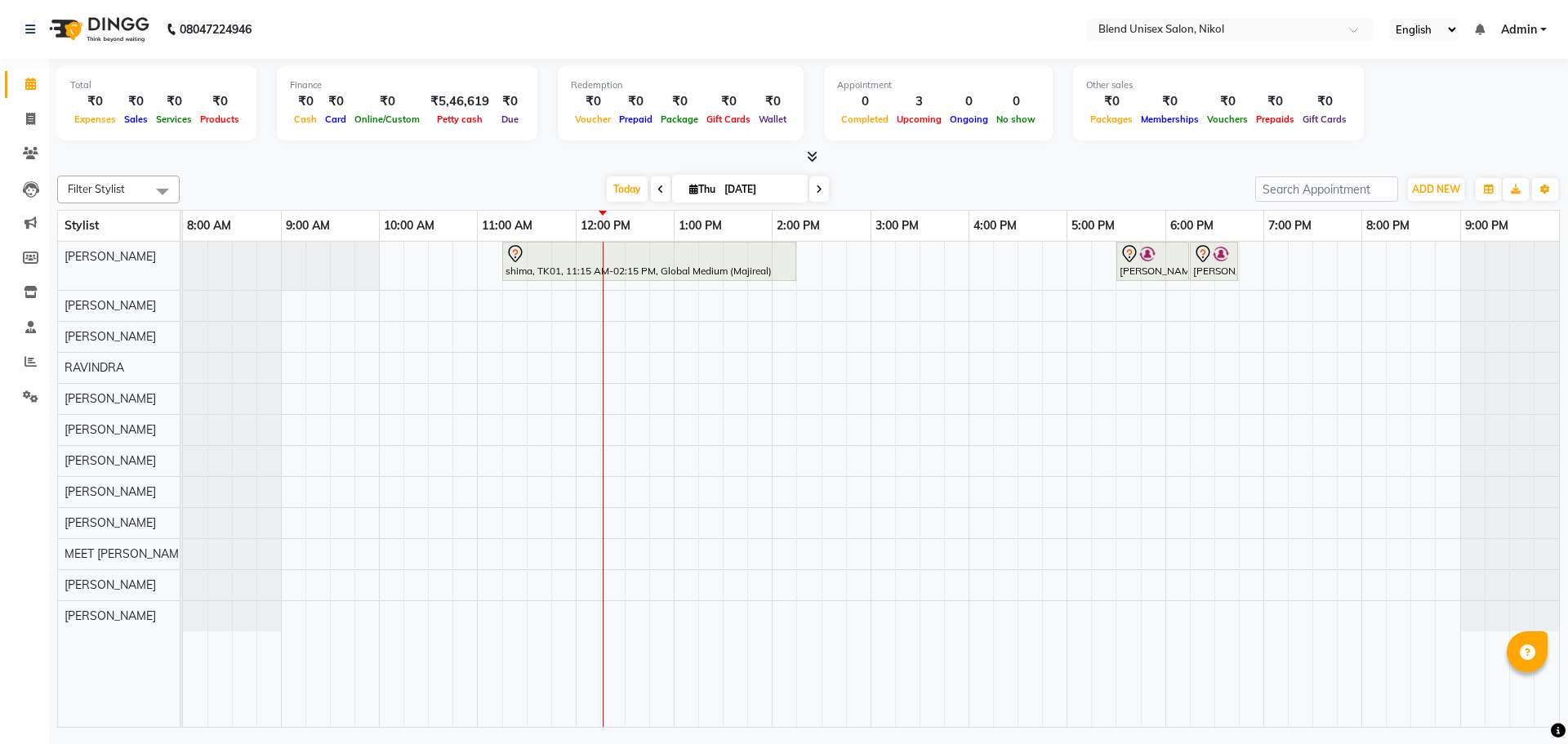
click at [658, 187] on icon at bounding box center [660, 189] width 6 height 10
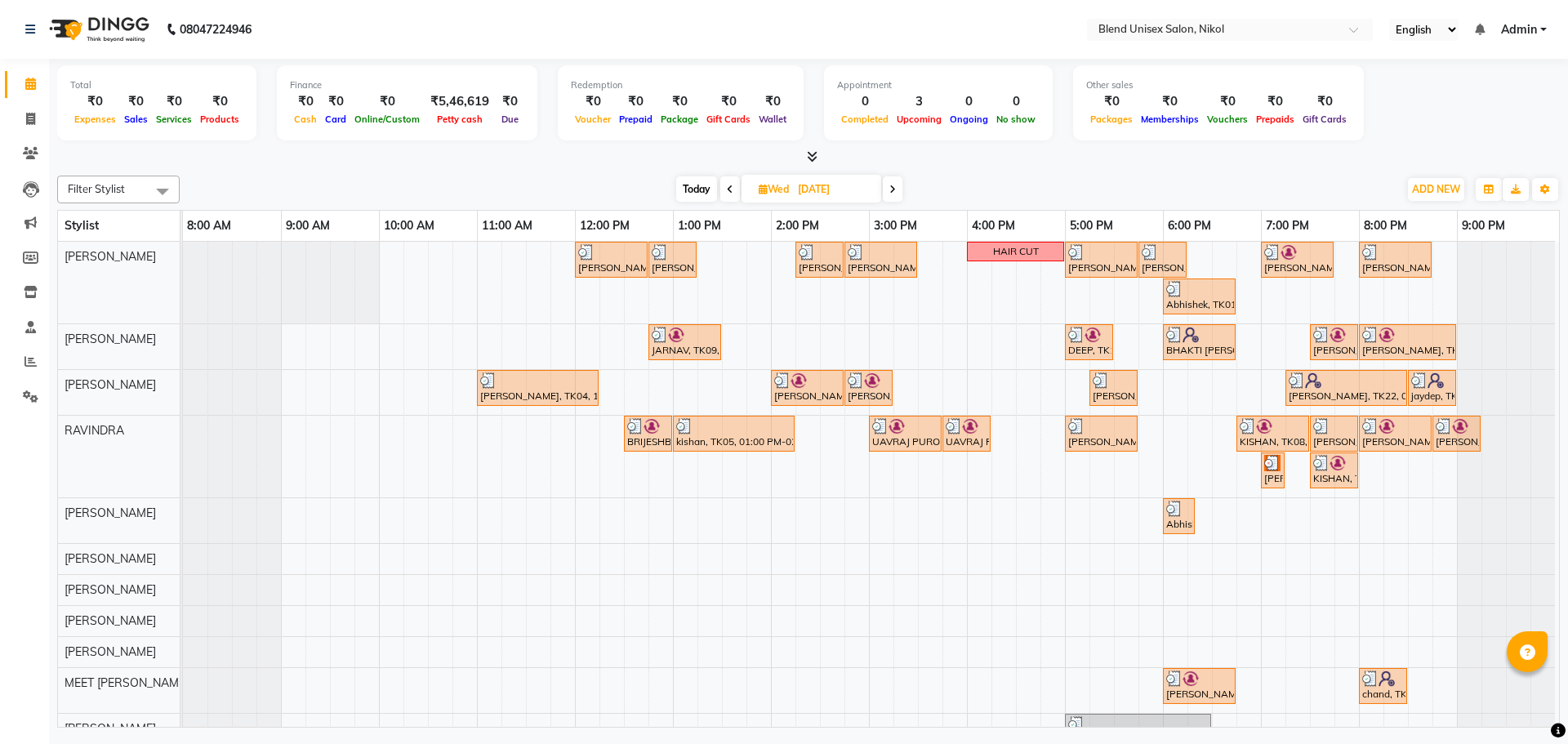
click at [706, 189] on span "Today" at bounding box center [696, 189] width 41 height 26
type input "[DATE]"
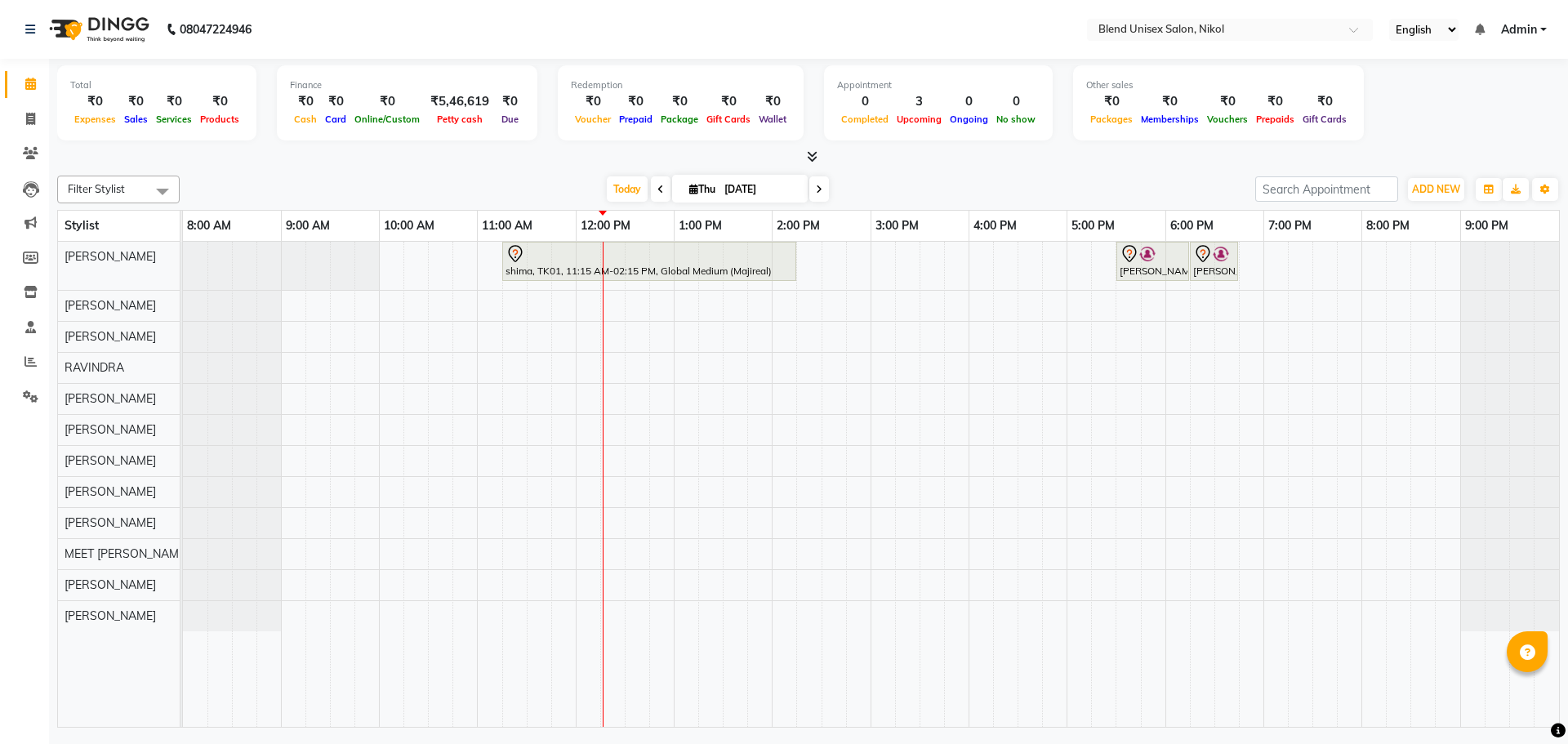
click at [689, 191] on icon at bounding box center [693, 189] width 9 height 11
select select "9"
select select "2025"
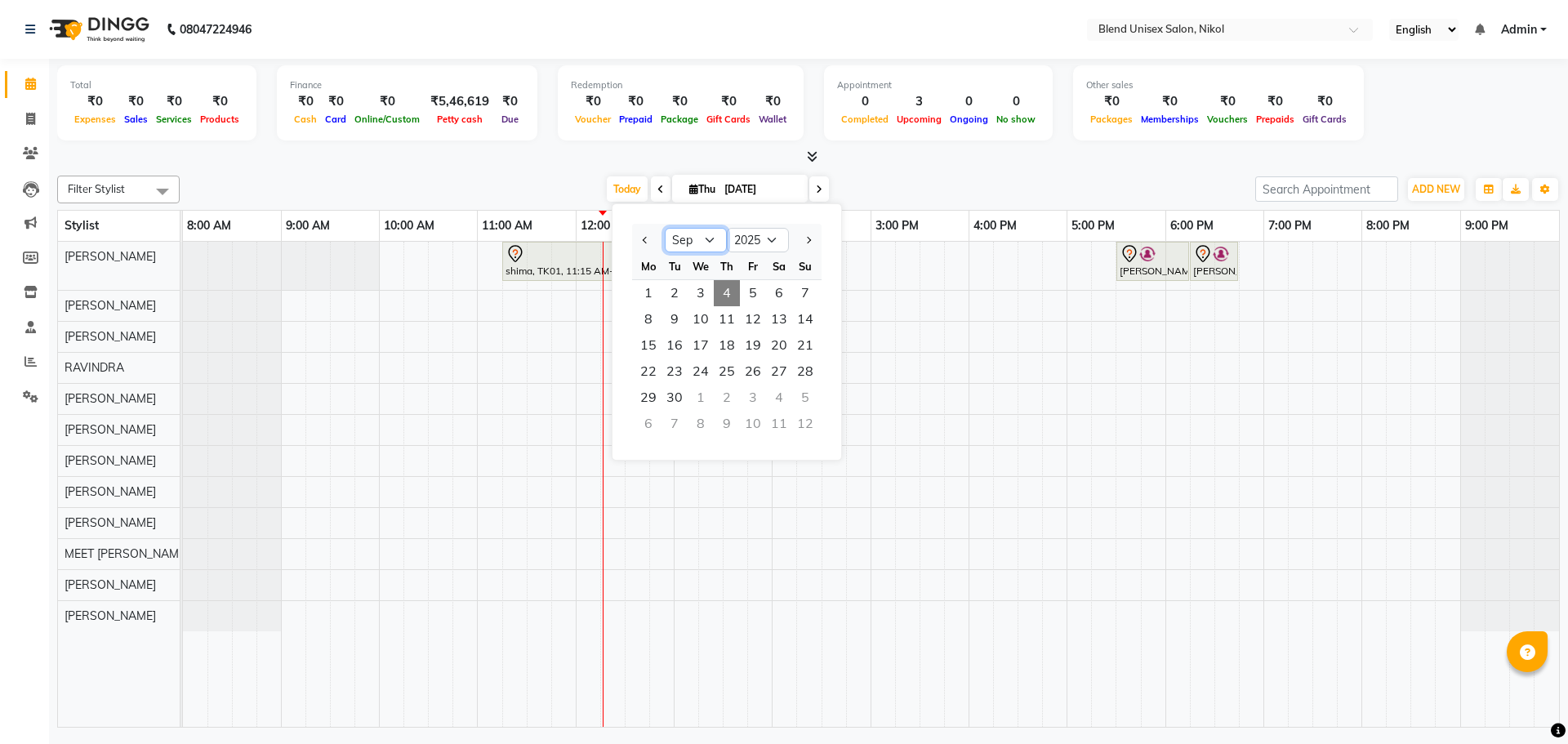
click at [686, 241] on select "Jan Feb Mar Apr May Jun [DATE] Aug Sep Oct Nov Dec" at bounding box center [696, 240] width 62 height 25
select select "8"
click at [665, 228] on select "Jan Feb Mar Apr May Jun [DATE] Aug Sep Oct Nov Dec" at bounding box center [696, 240] width 62 height 25
click at [543, 160] on div at bounding box center [808, 156] width 1502 height 17
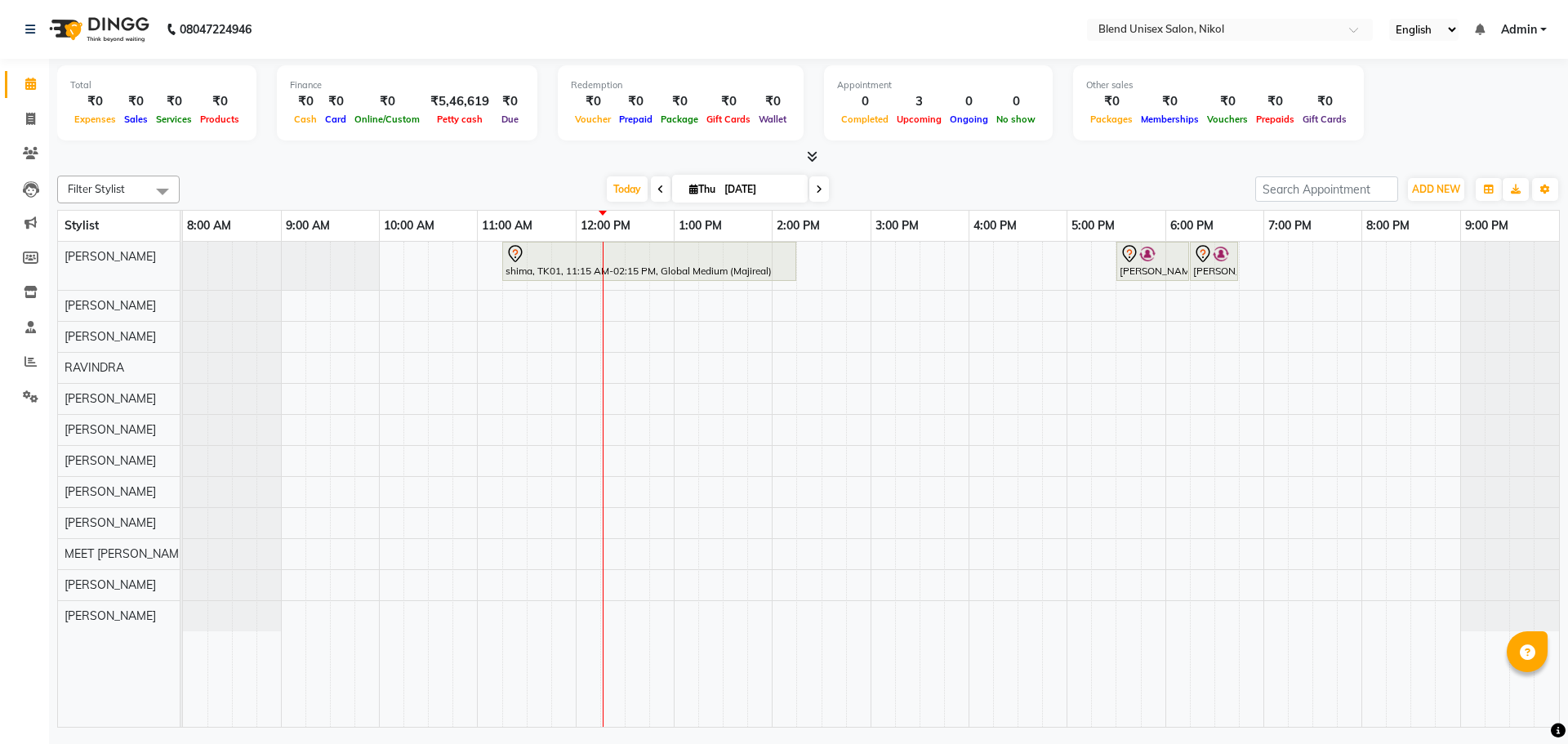
click at [685, 189] on span "Thu" at bounding box center [702, 189] width 34 height 12
select select "9"
select select "2025"
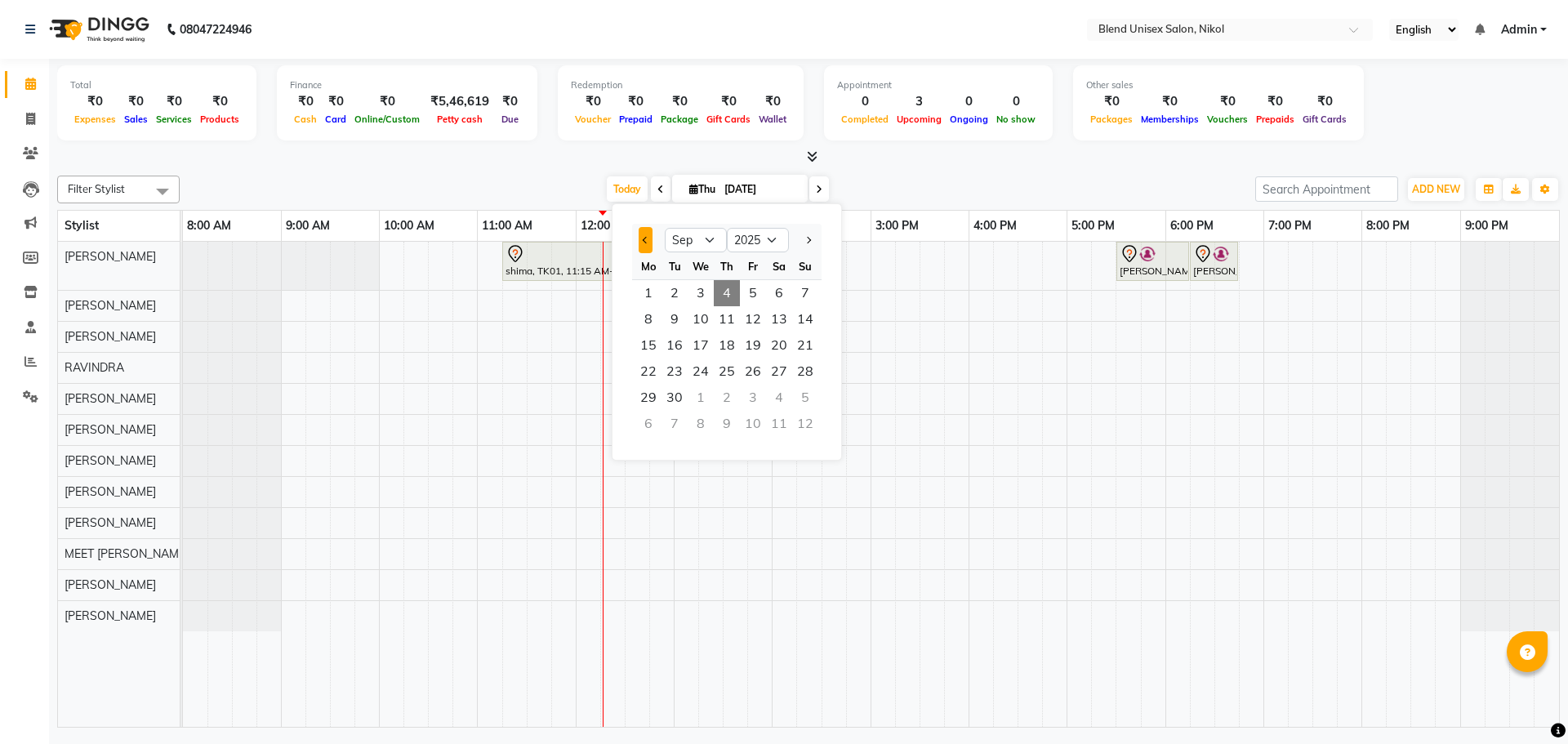
click at [644, 243] on span "Previous month" at bounding box center [645, 240] width 6 height 6
select select "8"
click at [405, 192] on div "[DATE] [DATE] Jan Feb Mar Apr May Jun [DATE] Aug Sep Oct Nov [DATE] 2016 2017 2…" at bounding box center [717, 189] width 1059 height 25
